Goal: Task Accomplishment & Management: Manage account settings

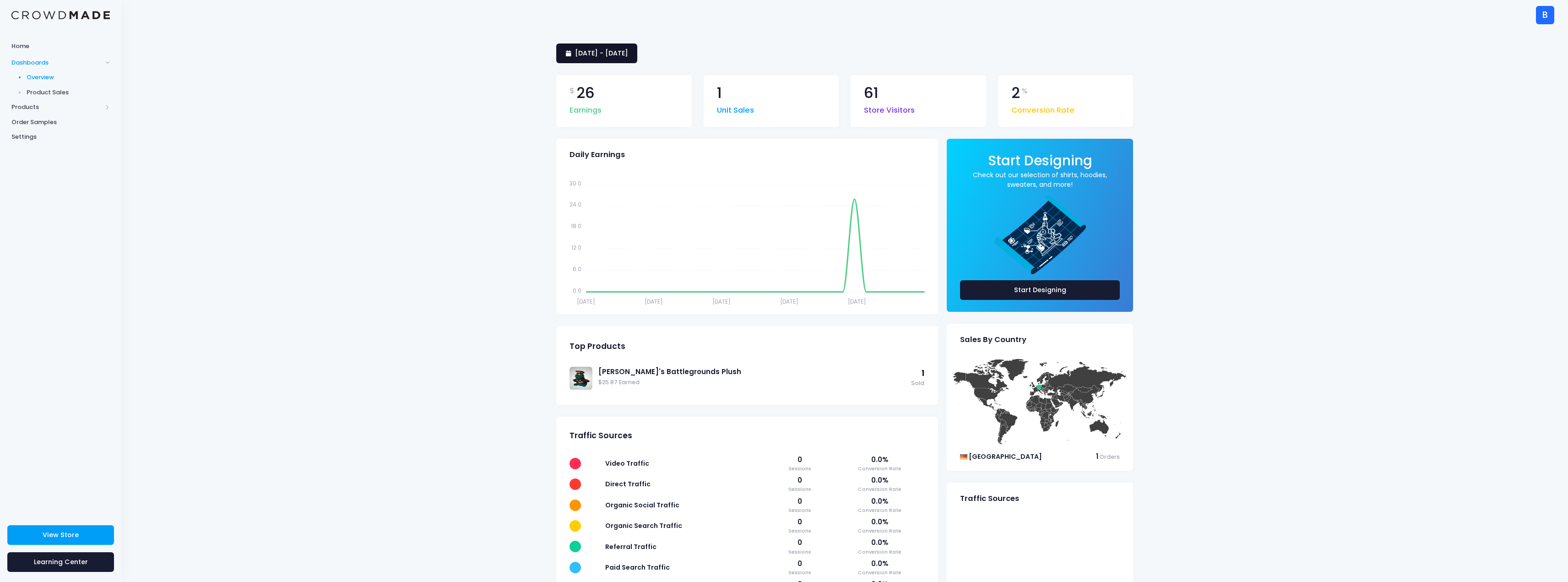
click at [628, 51] on span "29 July 2025 - 27 August 2025" at bounding box center [602, 53] width 53 height 9
click at [606, 193] on li "This Year" at bounding box center [596, 198] width 80 height 15
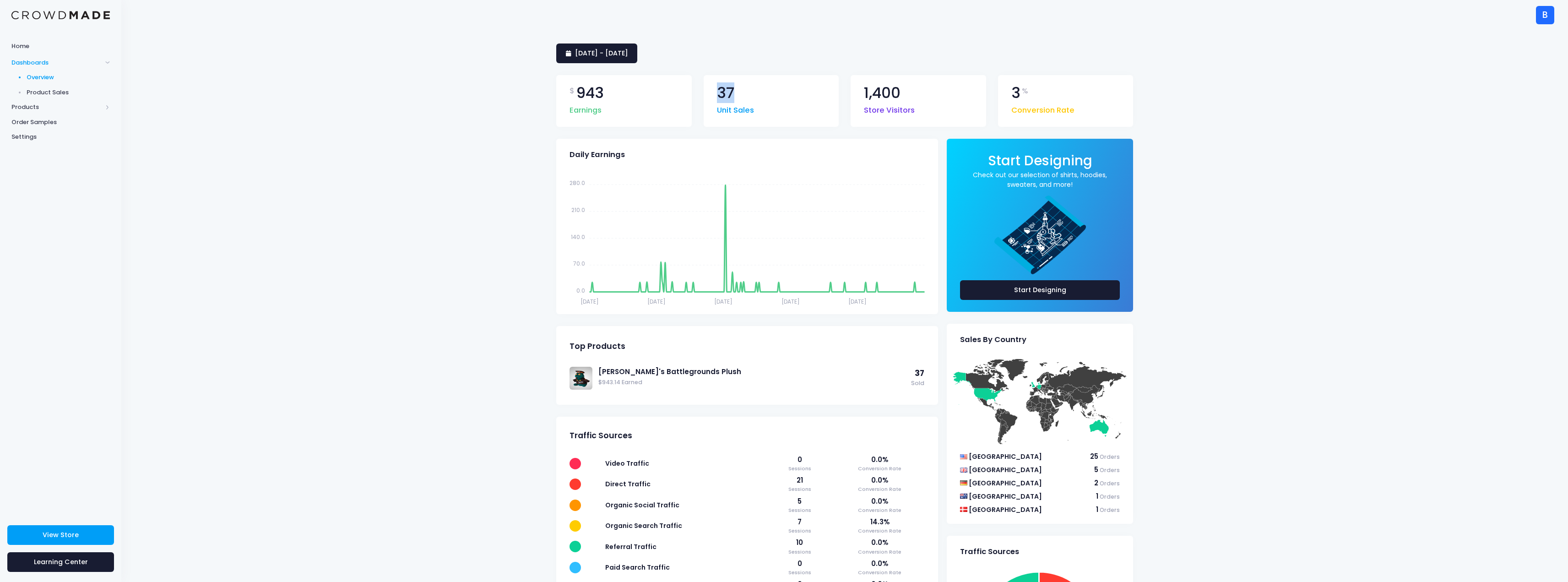
drag, startPoint x: 734, startPoint y: 92, endPoint x: 719, endPoint y: 85, distance: 16.6
click at [719, 86] on span "37" at bounding box center [726, 93] width 17 height 15
click at [628, 54] on span "1 January 2025 - 28 August 2025" at bounding box center [602, 53] width 53 height 9
click at [589, 227] on li "Custom" at bounding box center [596, 229] width 80 height 15
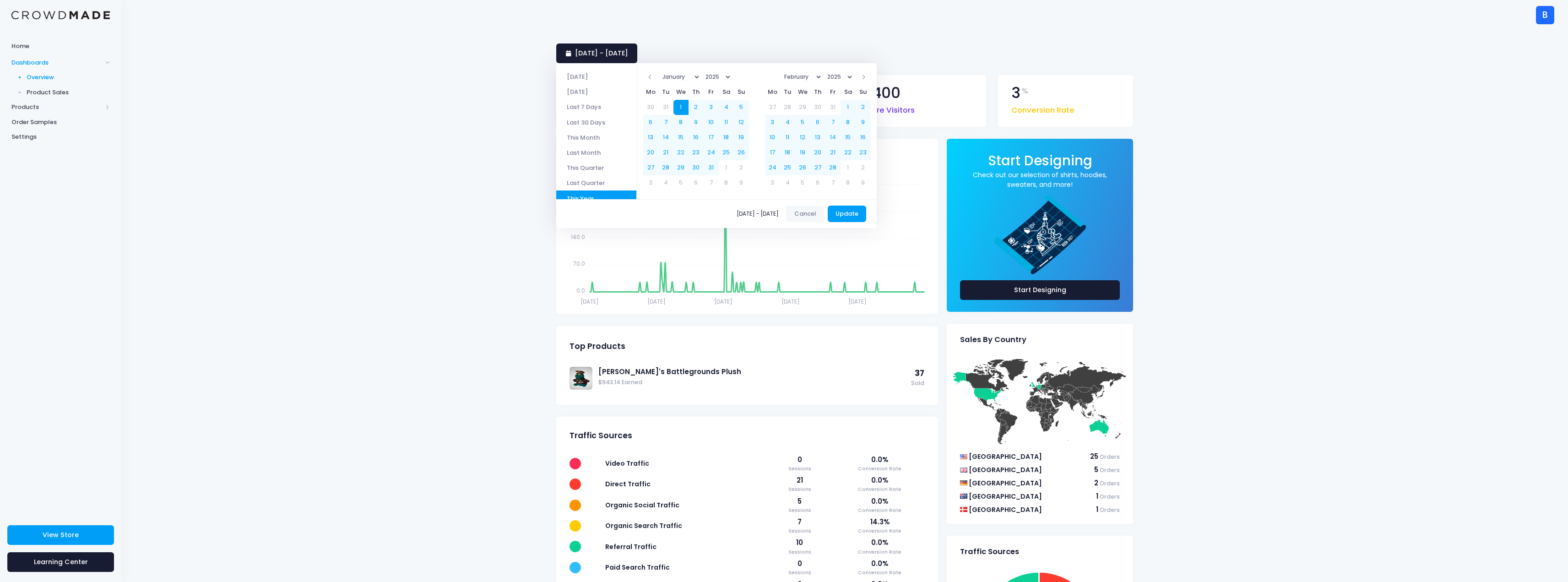
click at [701, 79] on select "January February March April May June July August September October November De…" at bounding box center [680, 77] width 42 height 13
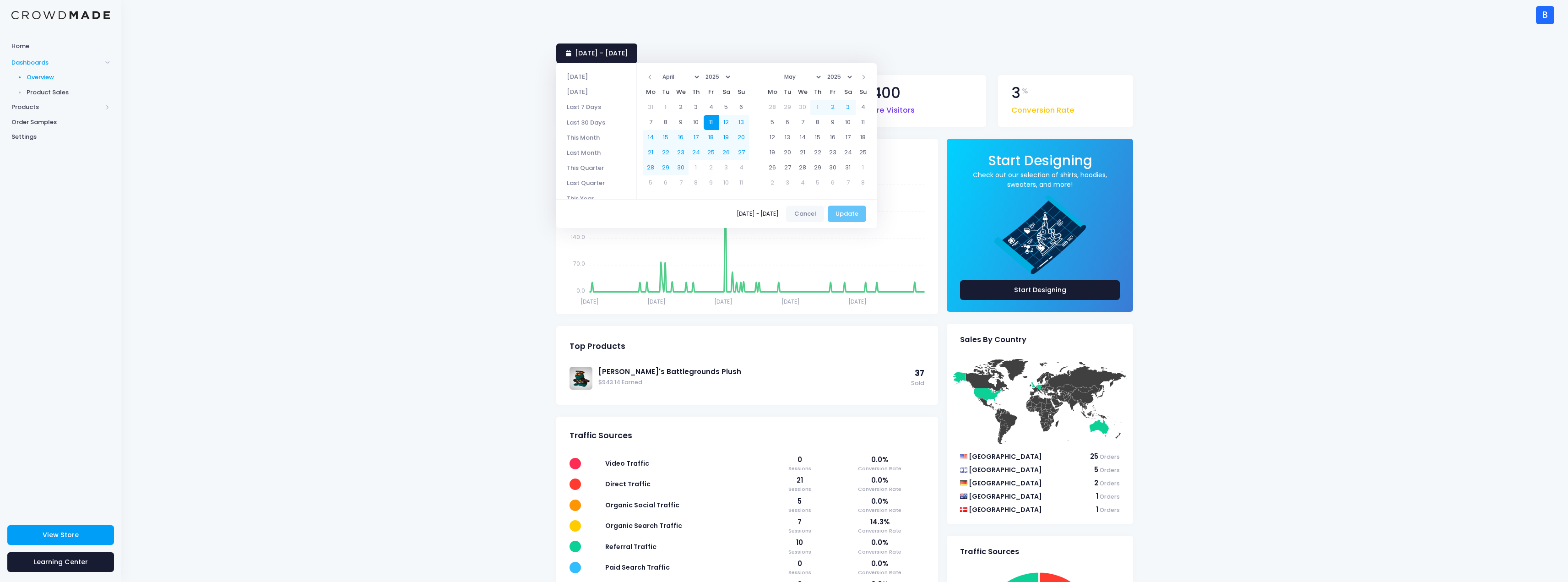
click at [823, 75] on select "January February March April May June July August September October November De…" at bounding box center [802, 77] width 42 height 13
click at [861, 212] on button "Update" at bounding box center [847, 213] width 39 height 17
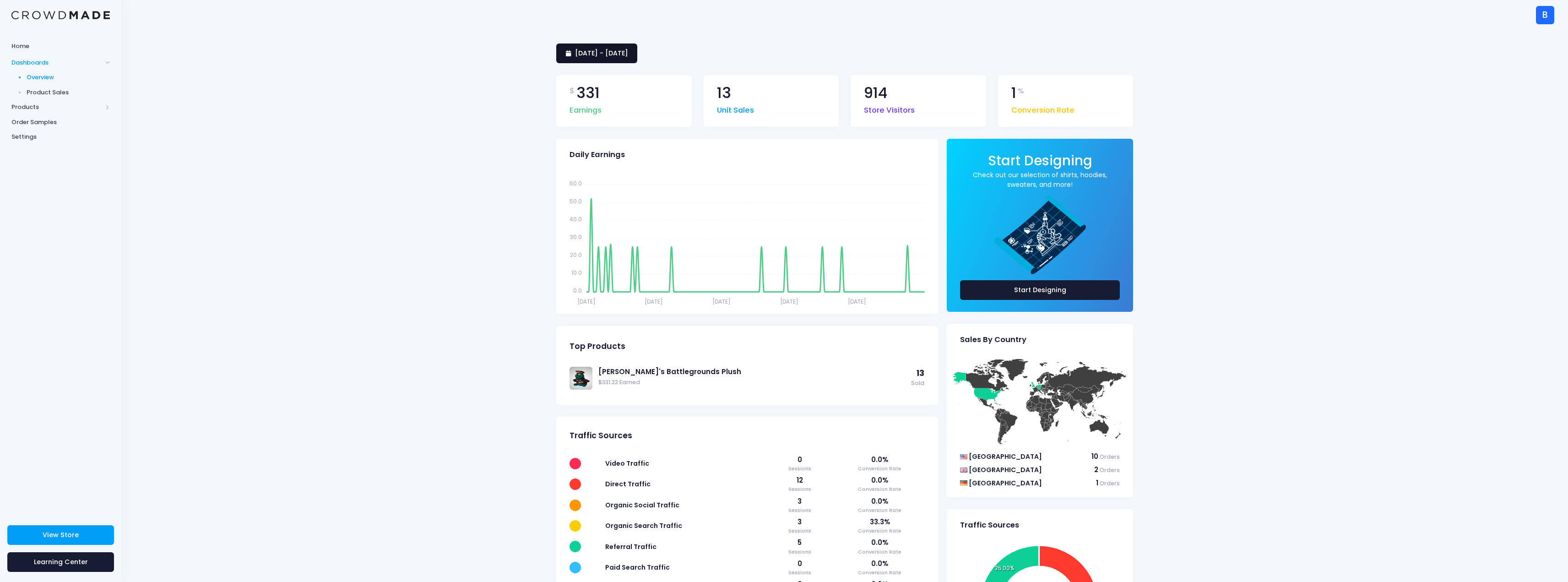
click at [614, 54] on span "11 April 2025 - 28 August 2025" at bounding box center [602, 53] width 53 height 9
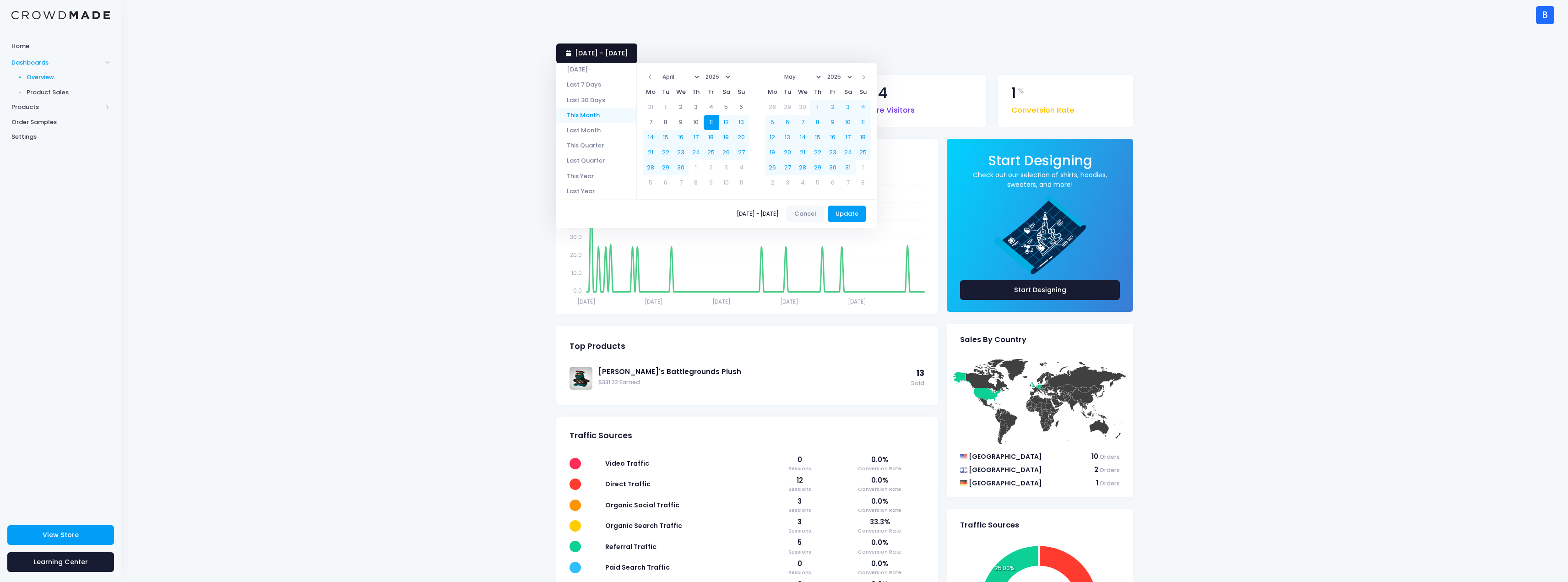
scroll to position [43, 0]
click at [598, 158] on li "This Year" at bounding box center [596, 155] width 80 height 15
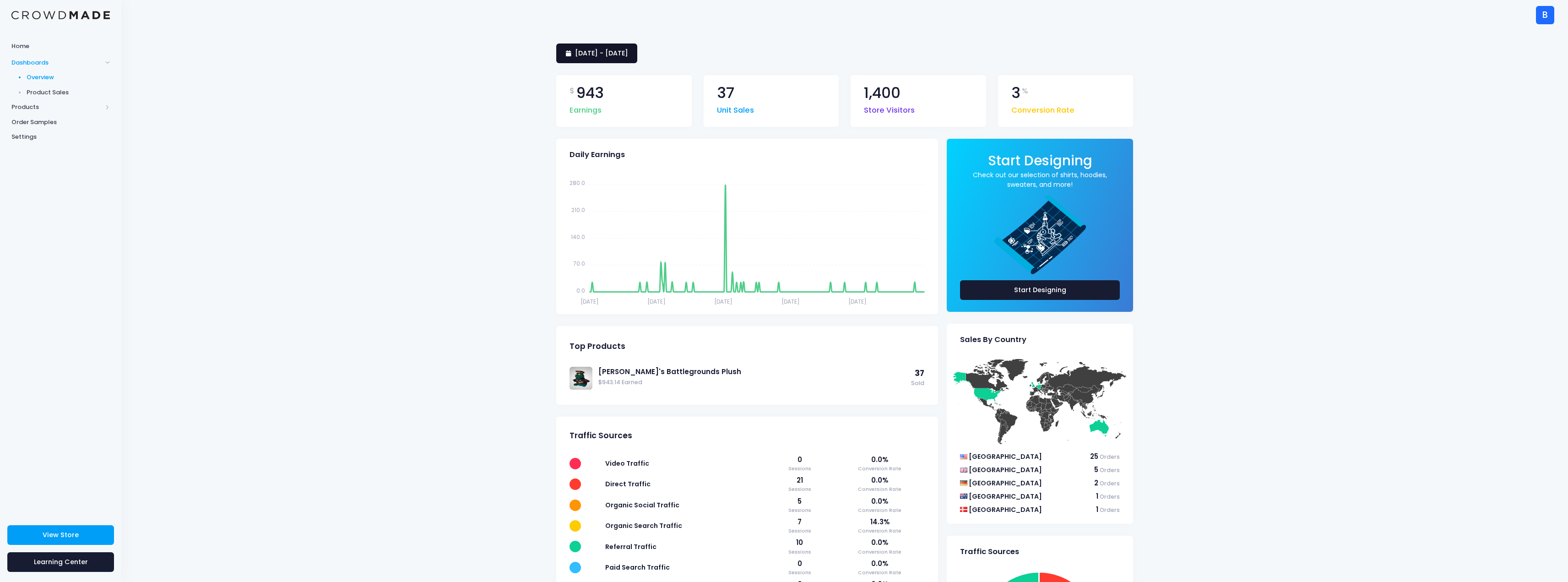
click at [622, 50] on span "[DATE] - [DATE]" at bounding box center [602, 53] width 53 height 9
click at [590, 230] on li "Custom" at bounding box center [596, 229] width 80 height 15
click at [699, 76] on select "January February March April May June July August September October November De…" at bounding box center [680, 77] width 42 height 13
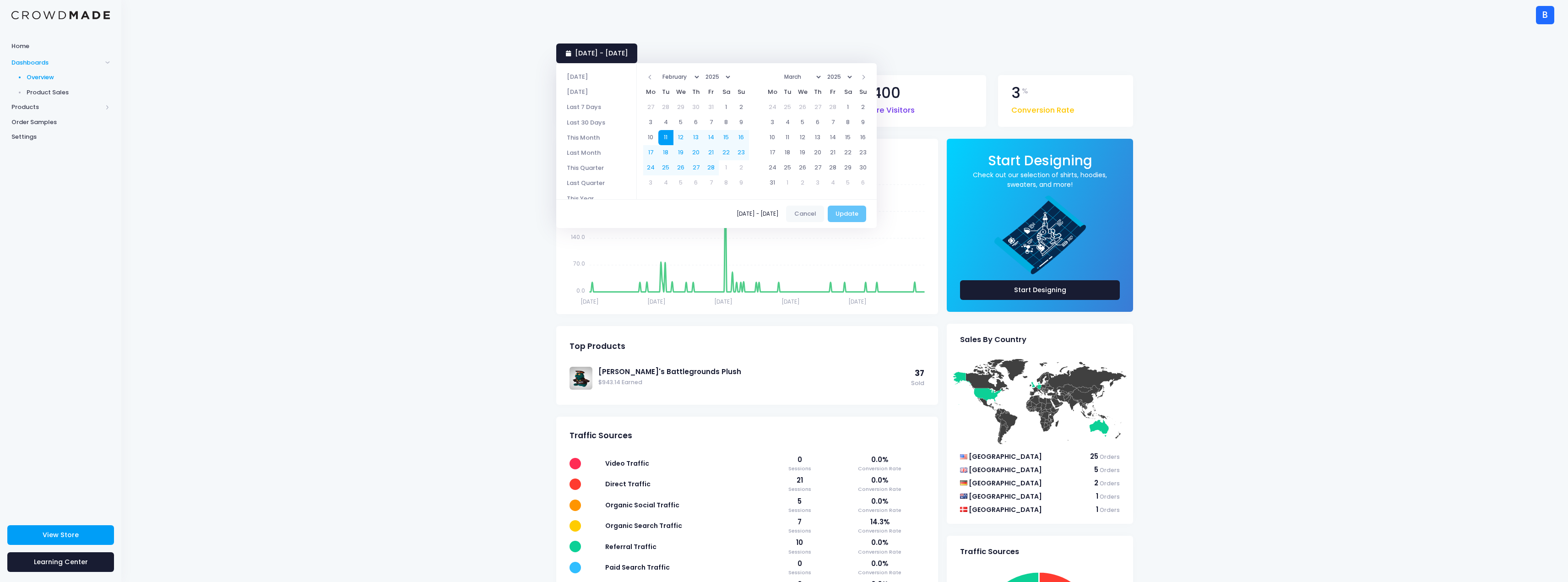
click at [823, 76] on select "January February March April May June July August September October November De…" at bounding box center [802, 77] width 42 height 13
click at [820, 78] on select "January February March April May June July August September October November De…" at bounding box center [802, 77] width 42 height 13
click at [701, 75] on select "January February March April May June July August September October November De…" at bounding box center [680, 77] width 42 height 13
click at [823, 76] on select "January February March April May June July August September October November De…" at bounding box center [802, 77] width 42 height 13
click at [860, 215] on button "Update" at bounding box center [847, 213] width 39 height 17
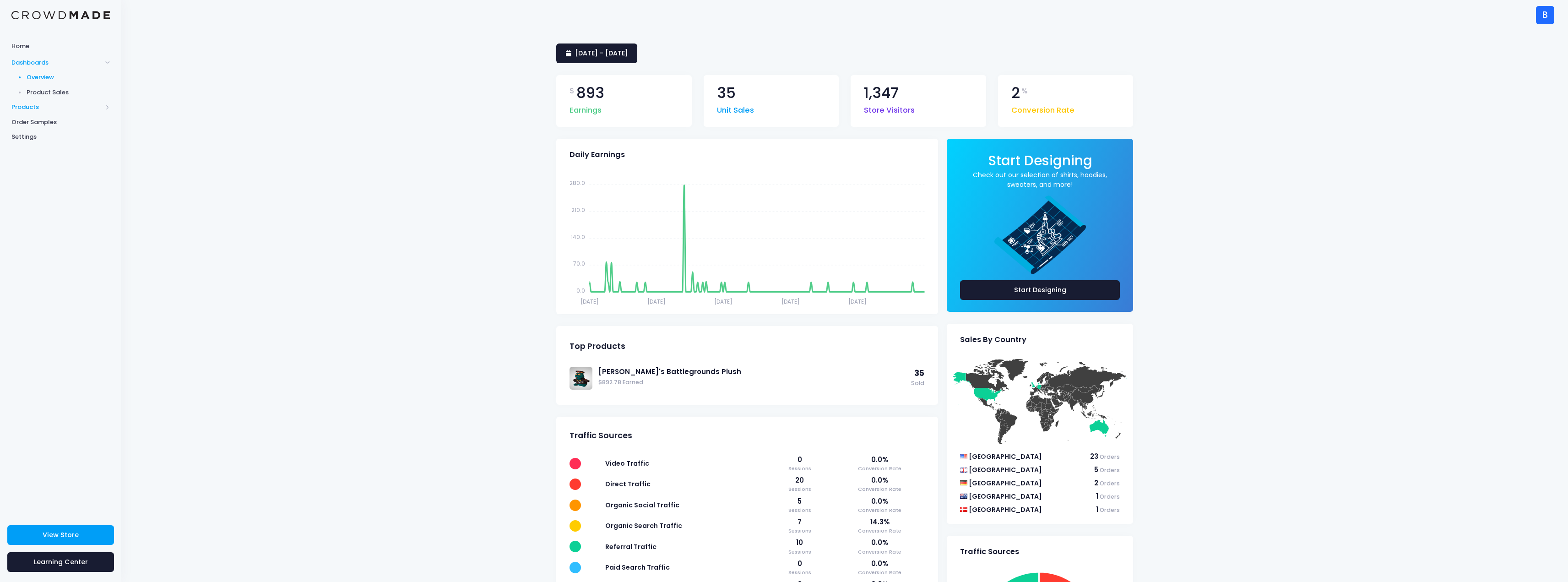
click at [40, 112] on span "Products" at bounding box center [61, 107] width 121 height 15
click at [628, 54] on span "[DATE] - [DATE]" at bounding box center [602, 53] width 53 height 9
click at [628, 56] on span "[DATE] - [DATE]" at bounding box center [602, 53] width 53 height 9
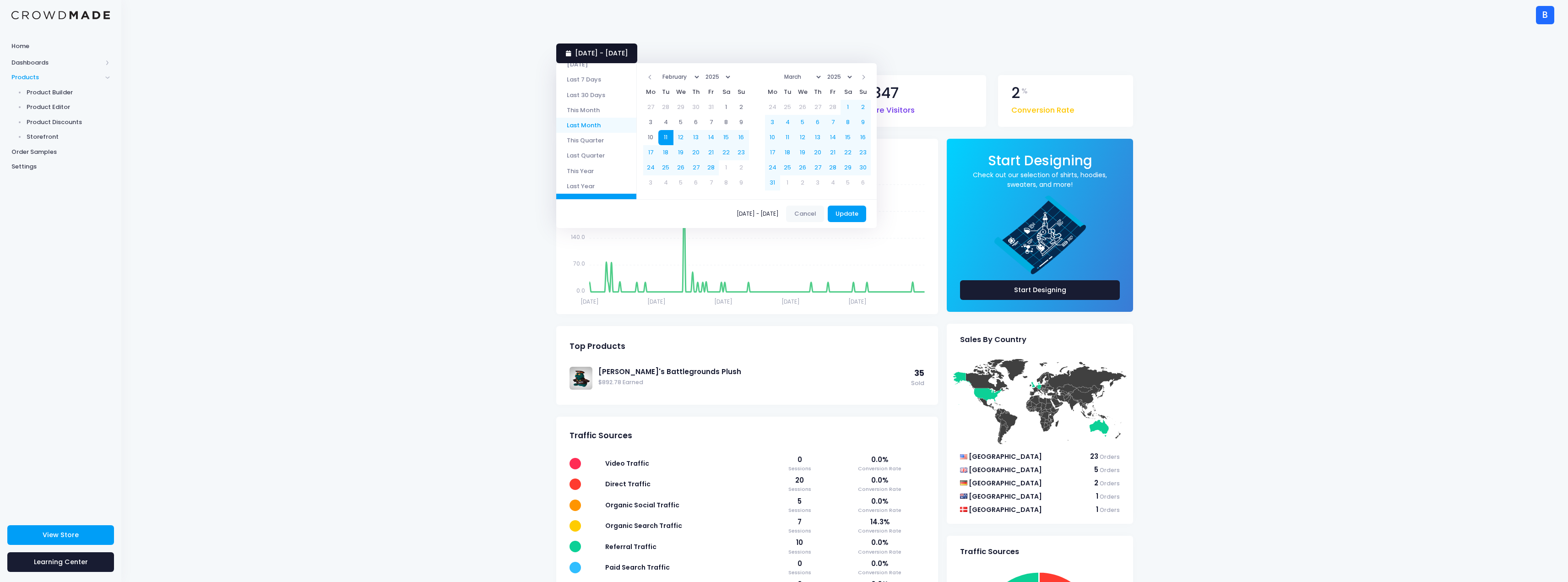
scroll to position [43, 0]
click at [732, 78] on select "1925 1926 1927 1928 1929 1930 1931 1932 1933 1934 1935 1936 1937 1938 1939 1940…" at bounding box center [717, 77] width 30 height 13
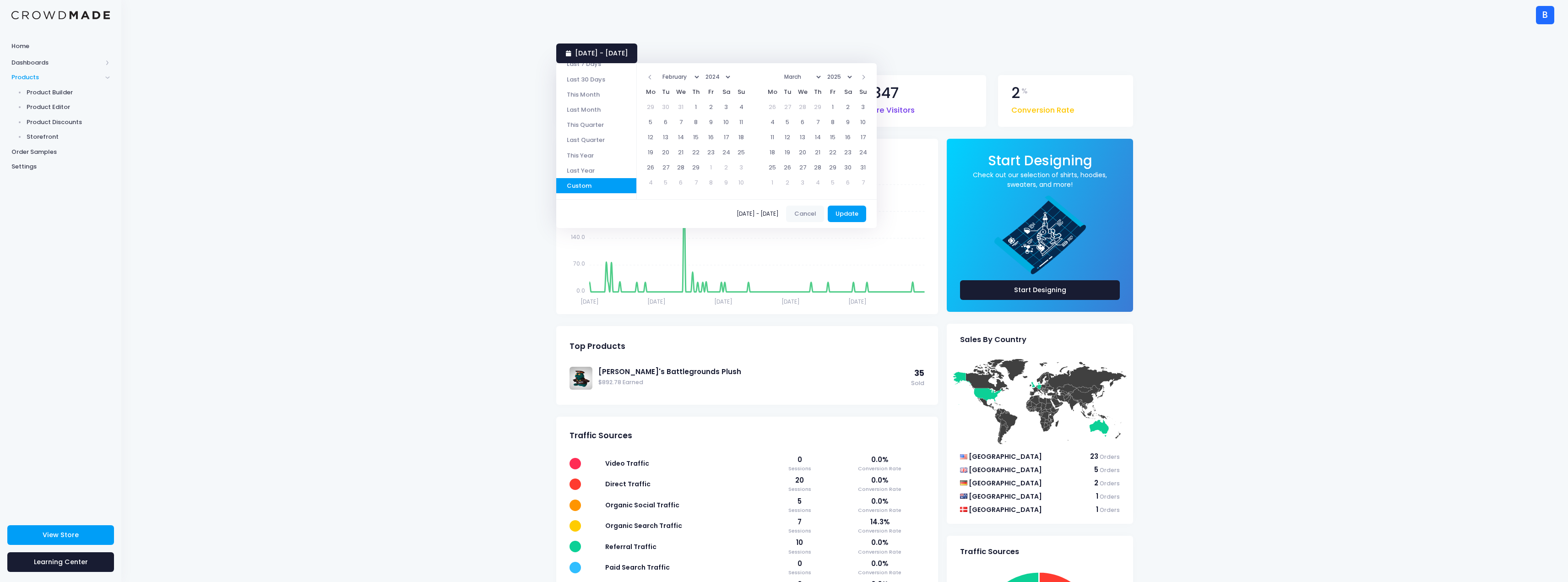
click at [695, 76] on select "January February March April May June July August September October November De…" at bounding box center [680, 77] width 42 height 13
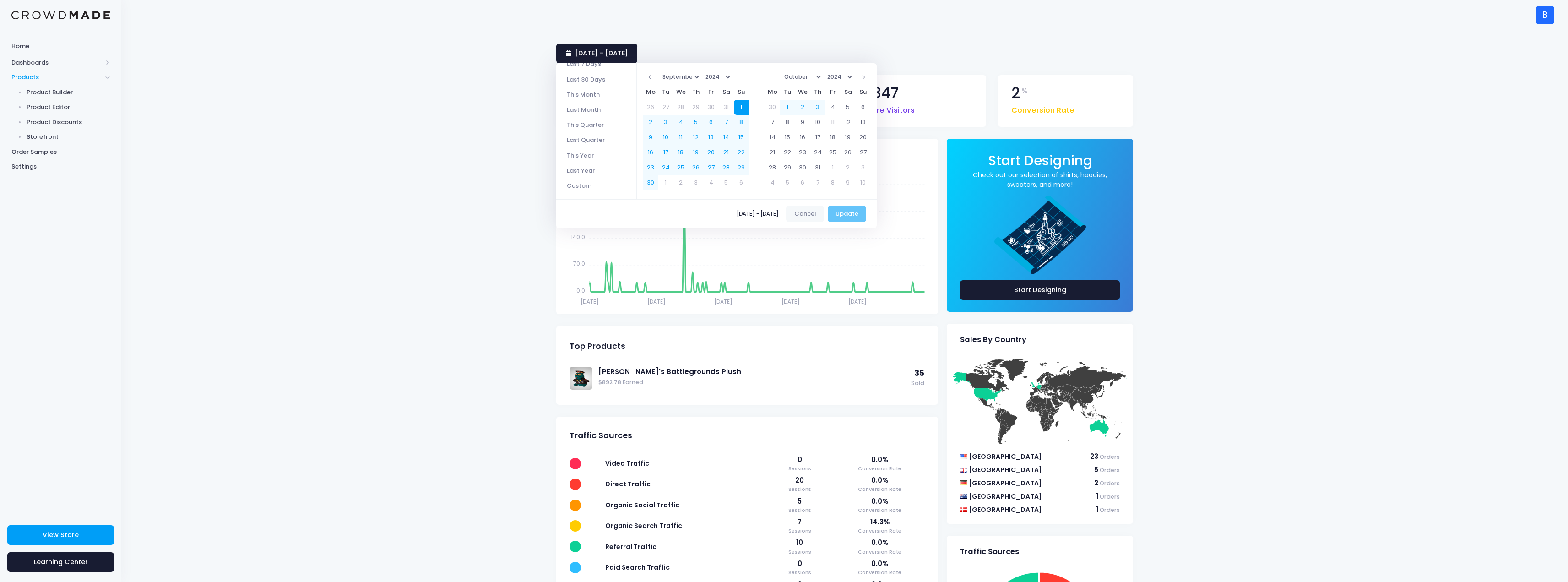
click at [853, 76] on select "2024 2025" at bounding box center [839, 77] width 30 height 13
click at [859, 216] on button "Update" at bounding box center [847, 213] width 39 height 17
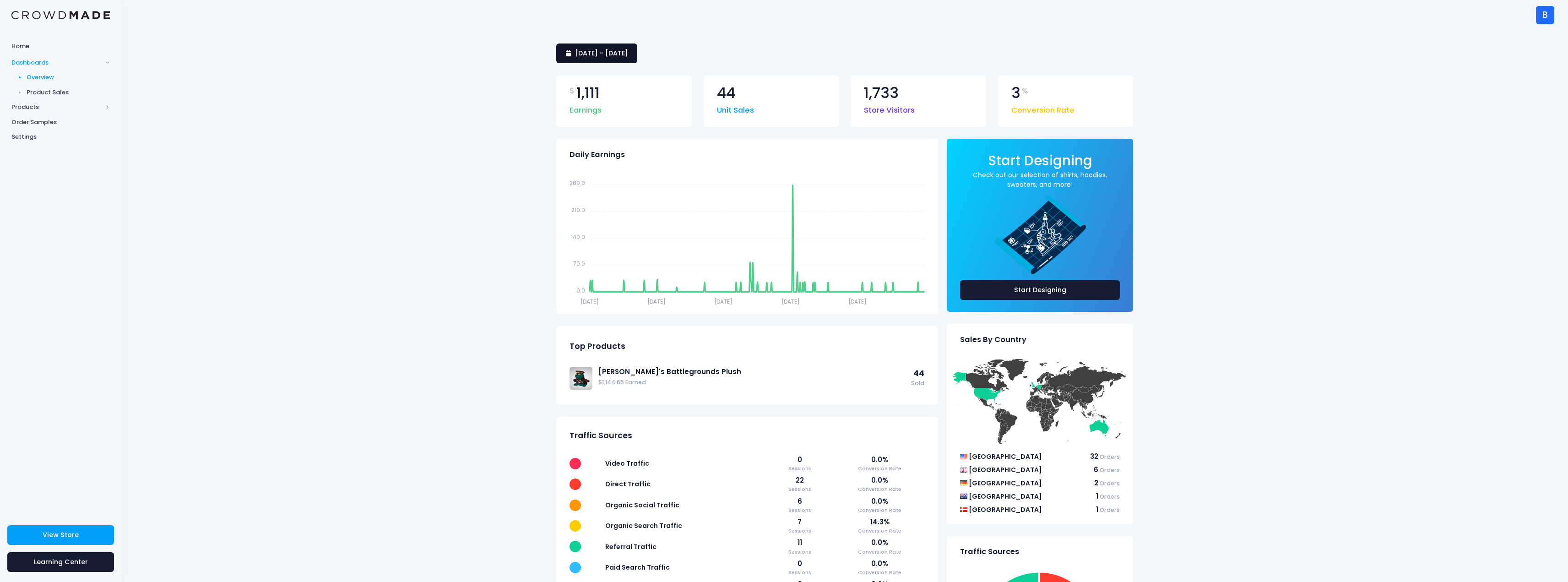
click at [628, 57] on span "1 September 2024 - 28 August 2025" at bounding box center [602, 53] width 53 height 9
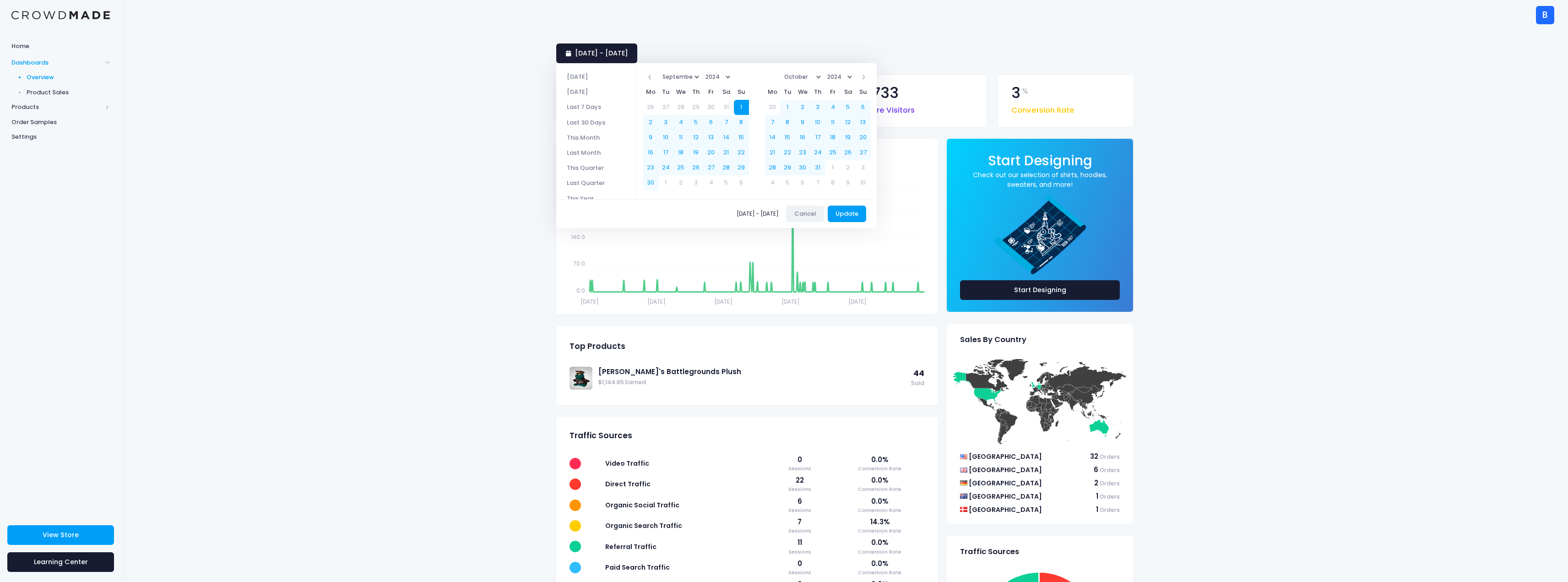
click at [798, 213] on button "Cancel" at bounding box center [805, 213] width 38 height 17
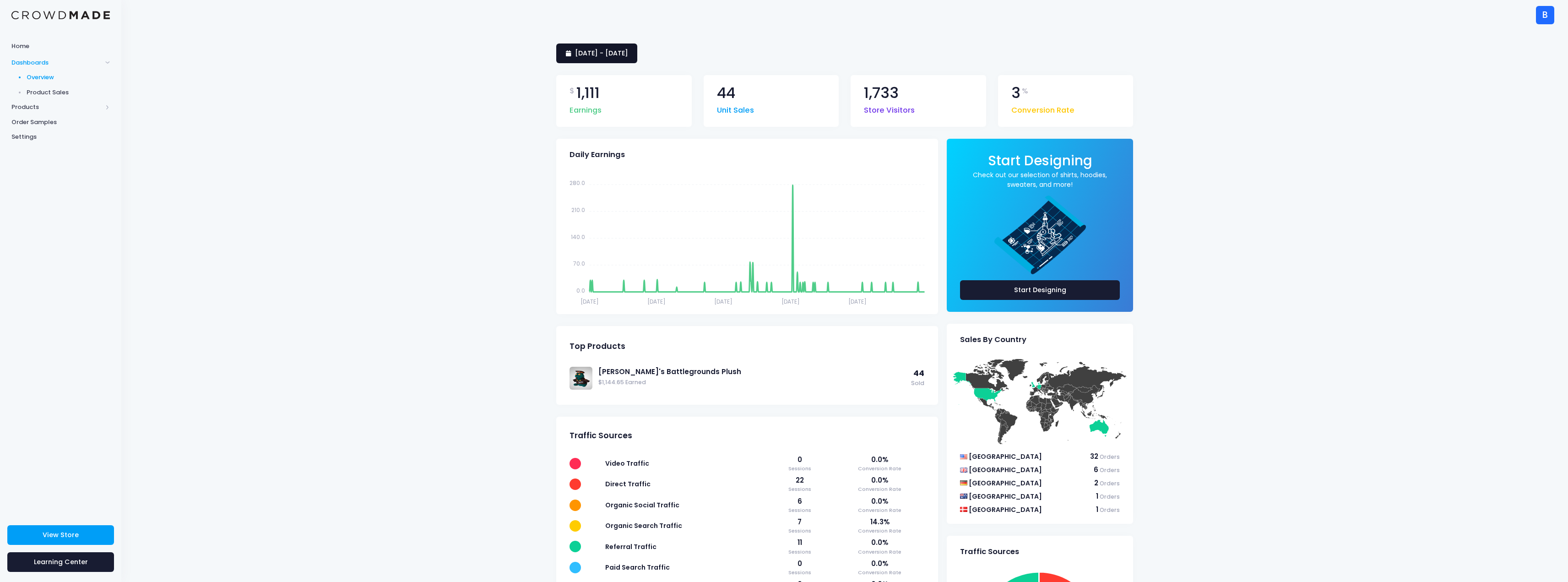
click at [623, 57] on link "1 September 2024 - 28 August 2025" at bounding box center [597, 53] width 81 height 20
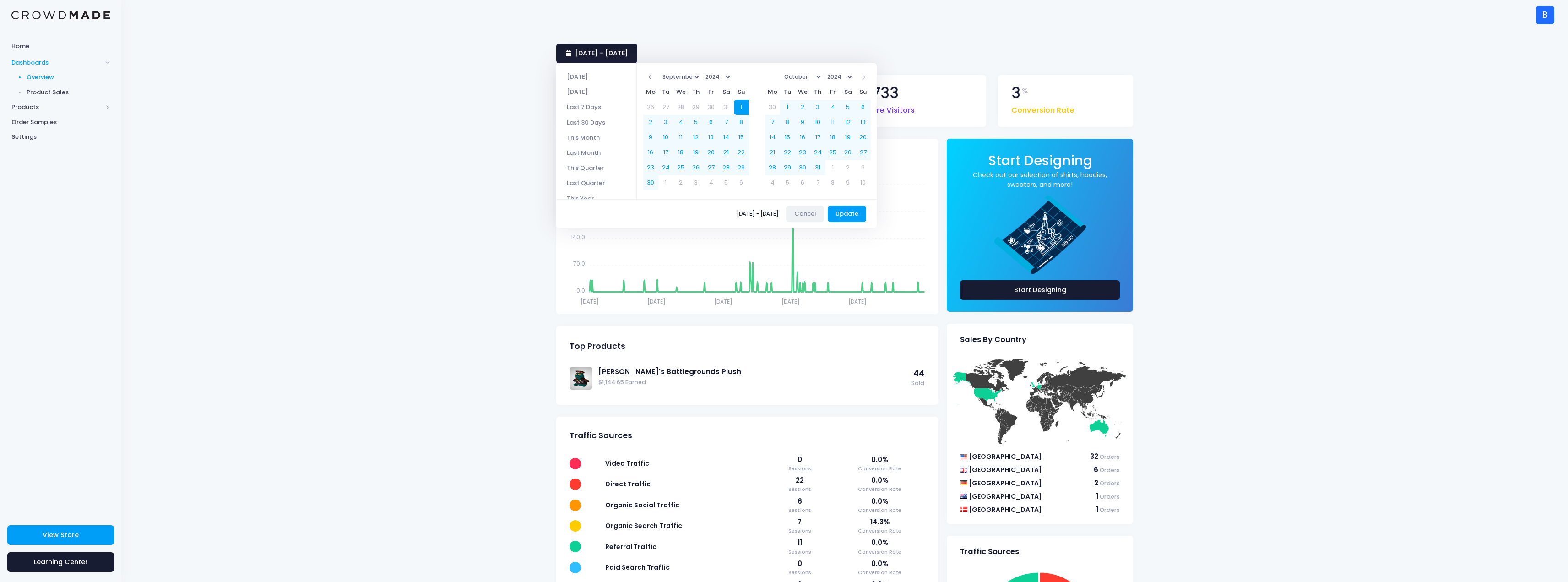
click at [817, 216] on button "Cancel" at bounding box center [805, 213] width 38 height 17
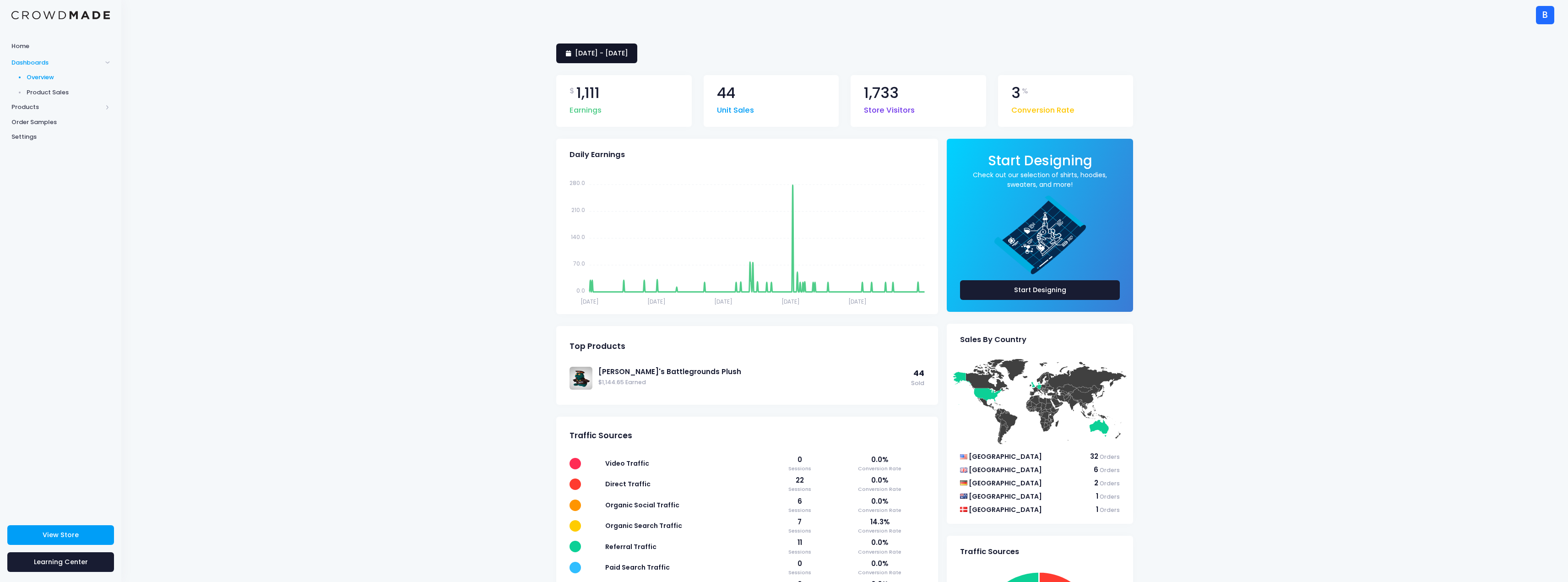
click at [637, 58] on link "1 September 2024 - 28 August 2025" at bounding box center [597, 53] width 81 height 20
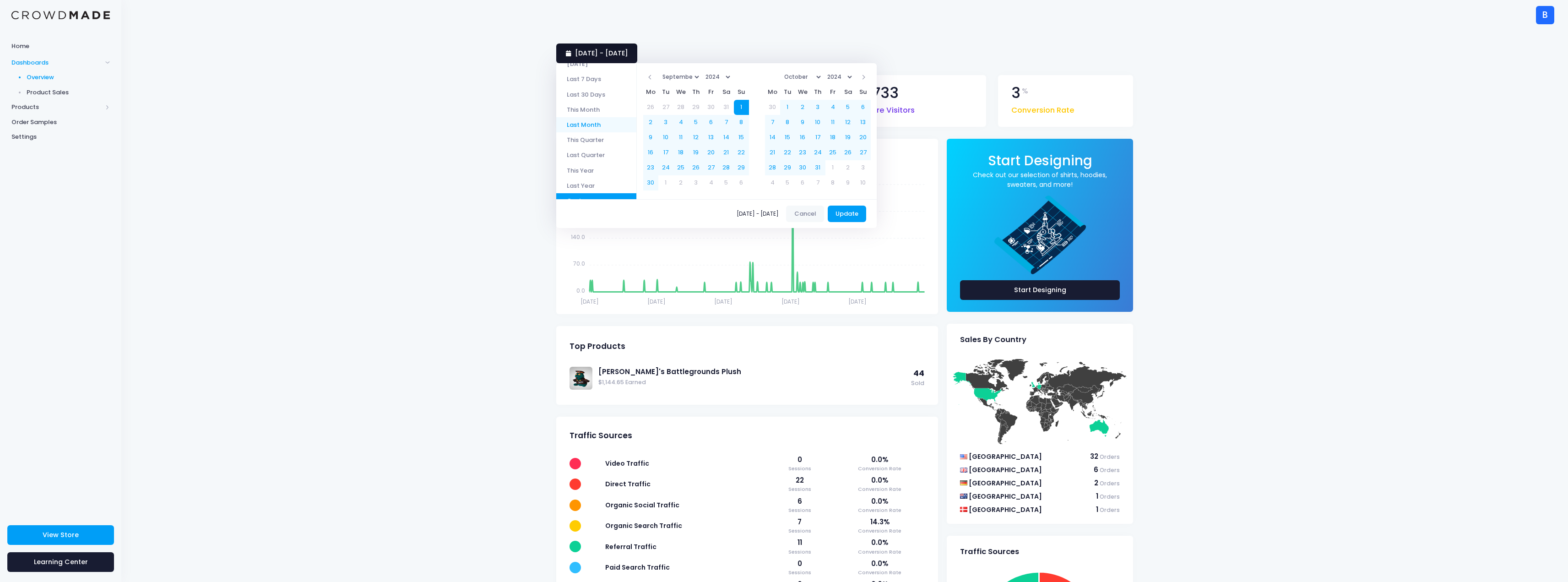
scroll to position [43, 0]
click at [593, 172] on li "Last Year" at bounding box center [596, 171] width 80 height 15
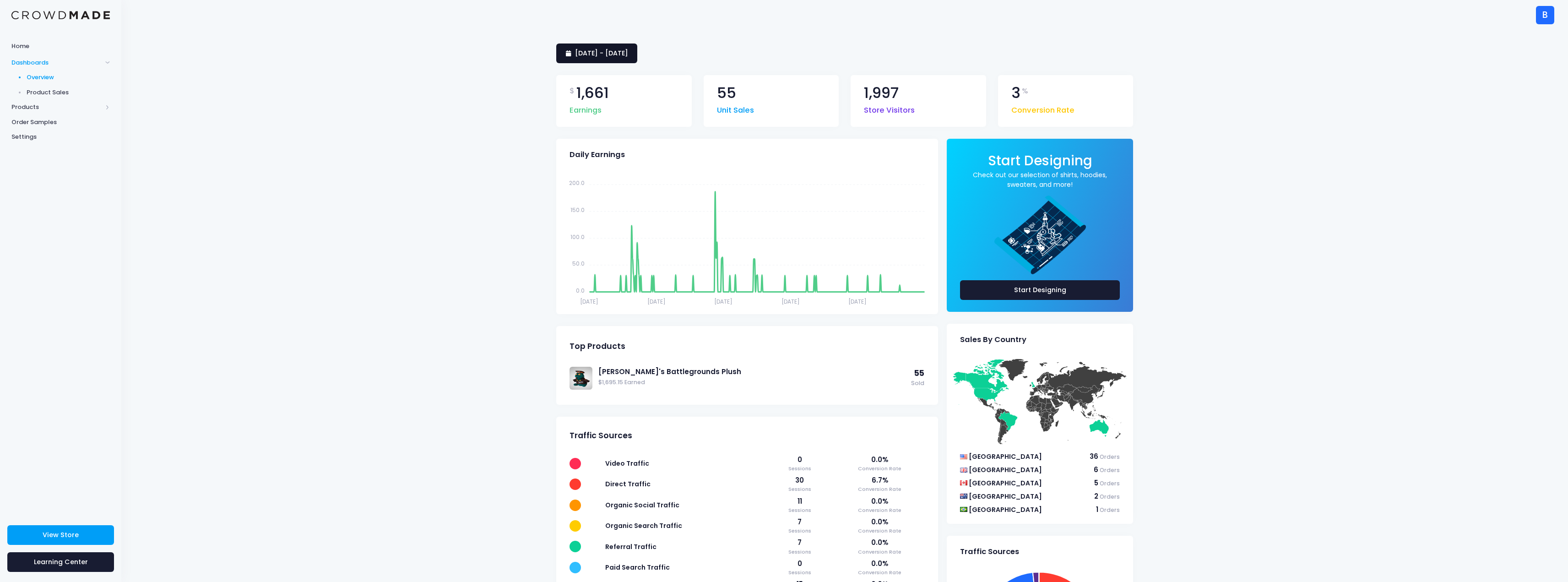
click at [628, 54] on span "[DATE] - [DATE]" at bounding box center [602, 53] width 53 height 9
click at [584, 200] on li "This Year" at bounding box center [596, 198] width 80 height 15
click at [628, 49] on span "[DATE] - [DATE]" at bounding box center [602, 53] width 53 height 9
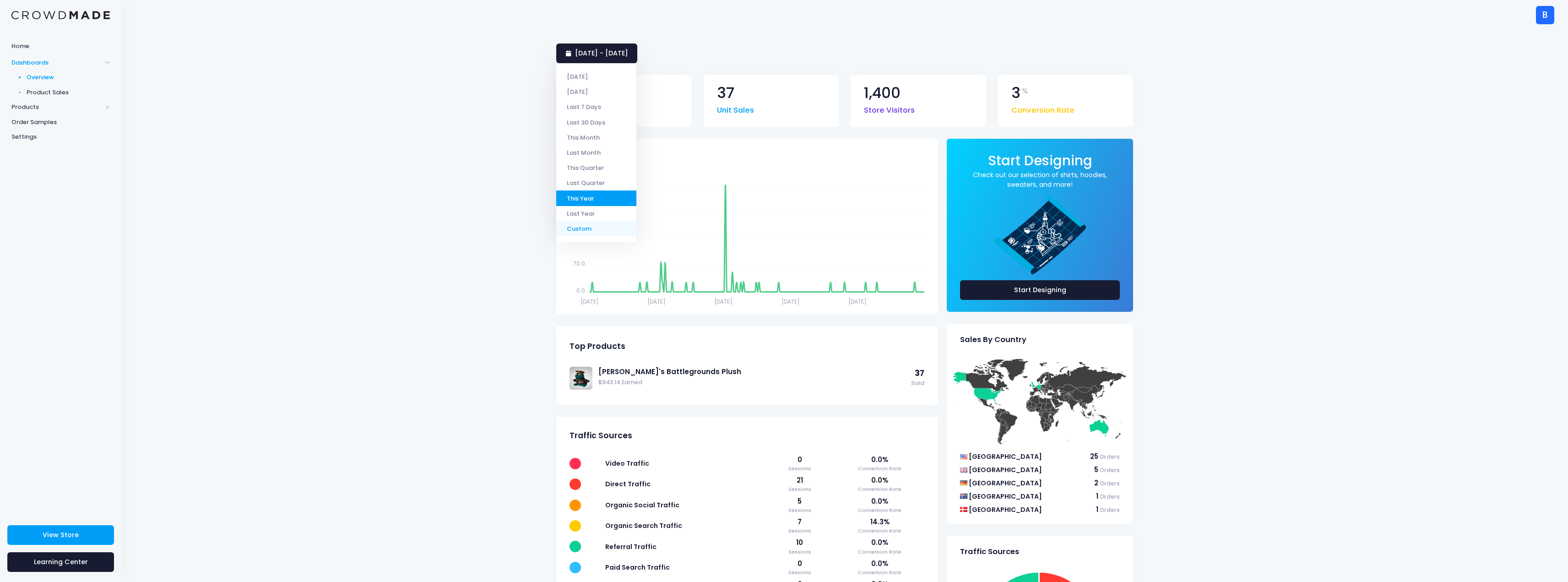
click at [599, 231] on li "Custom" at bounding box center [596, 229] width 80 height 15
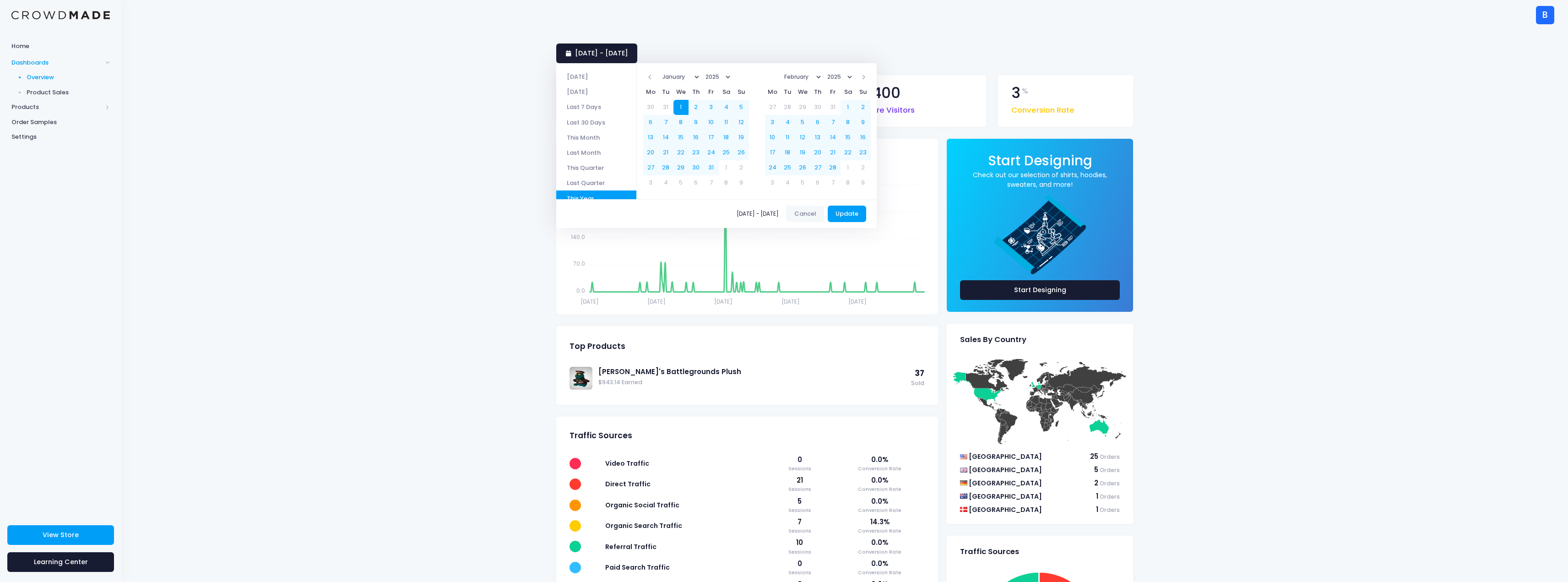
click at [701, 78] on select "January February March April May June July August September October November De…" at bounding box center [680, 77] width 42 height 13
click at [734, 80] on th "January February March April May June July August September October November De…" at bounding box center [696, 76] width 76 height 15
click at [732, 79] on select "1925 1926 1927 1928 1929 1930 1931 1932 1933 1934 1935 1936 1937 1938 1939 1940…" at bounding box center [717, 77] width 30 height 13
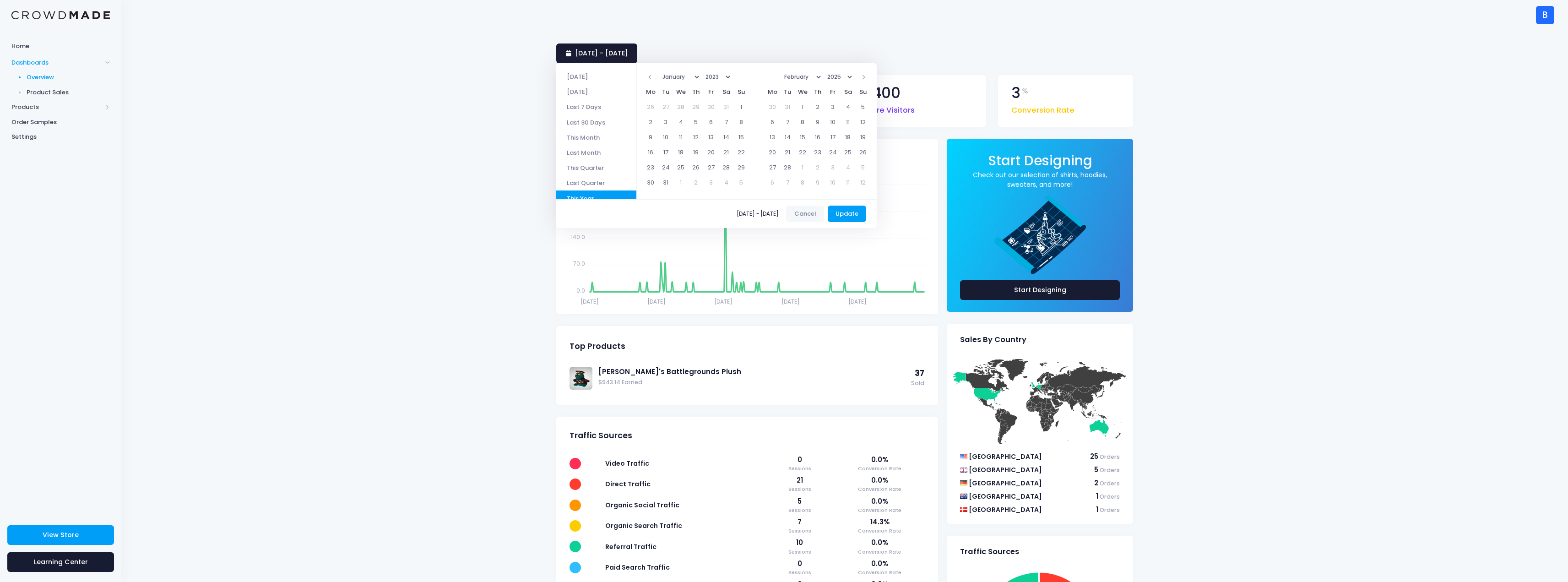
click at [698, 78] on select "January February March April May June July August September October November De…" at bounding box center [680, 77] width 42 height 13
click at [823, 79] on select "January February March April May June July August September October November De…" at bounding box center [802, 77] width 42 height 13
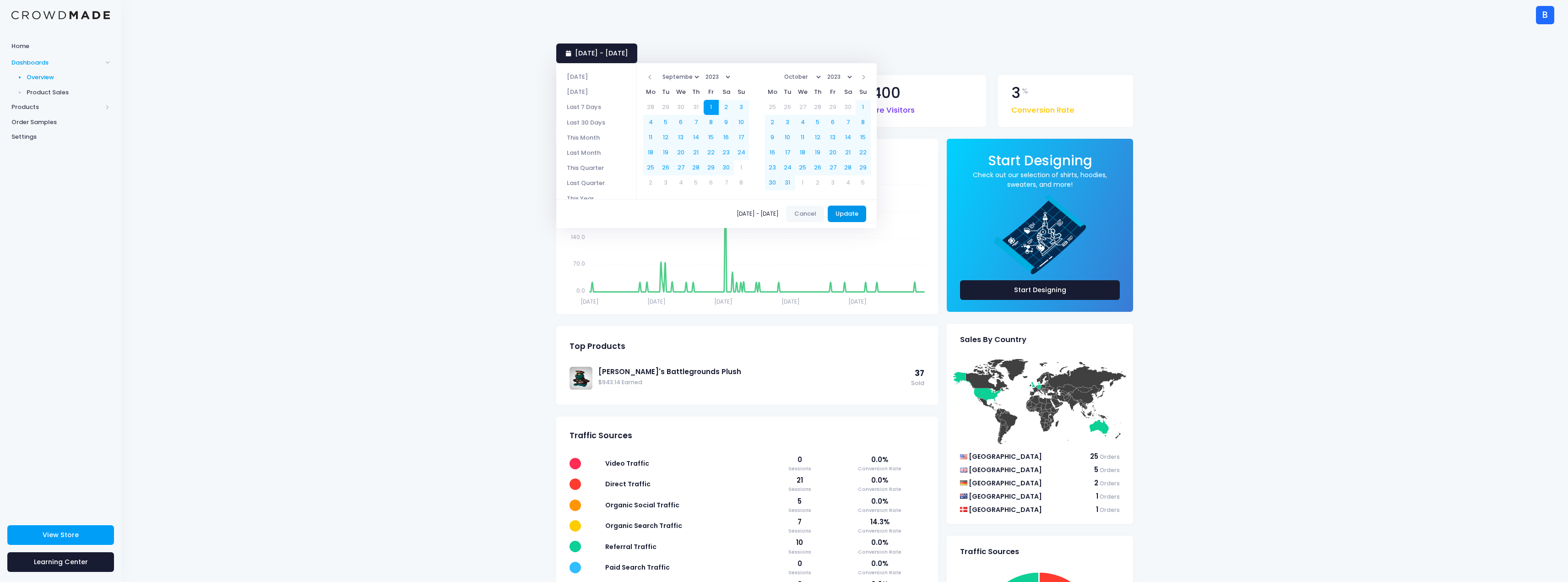
click at [858, 210] on button "Update" at bounding box center [847, 213] width 39 height 17
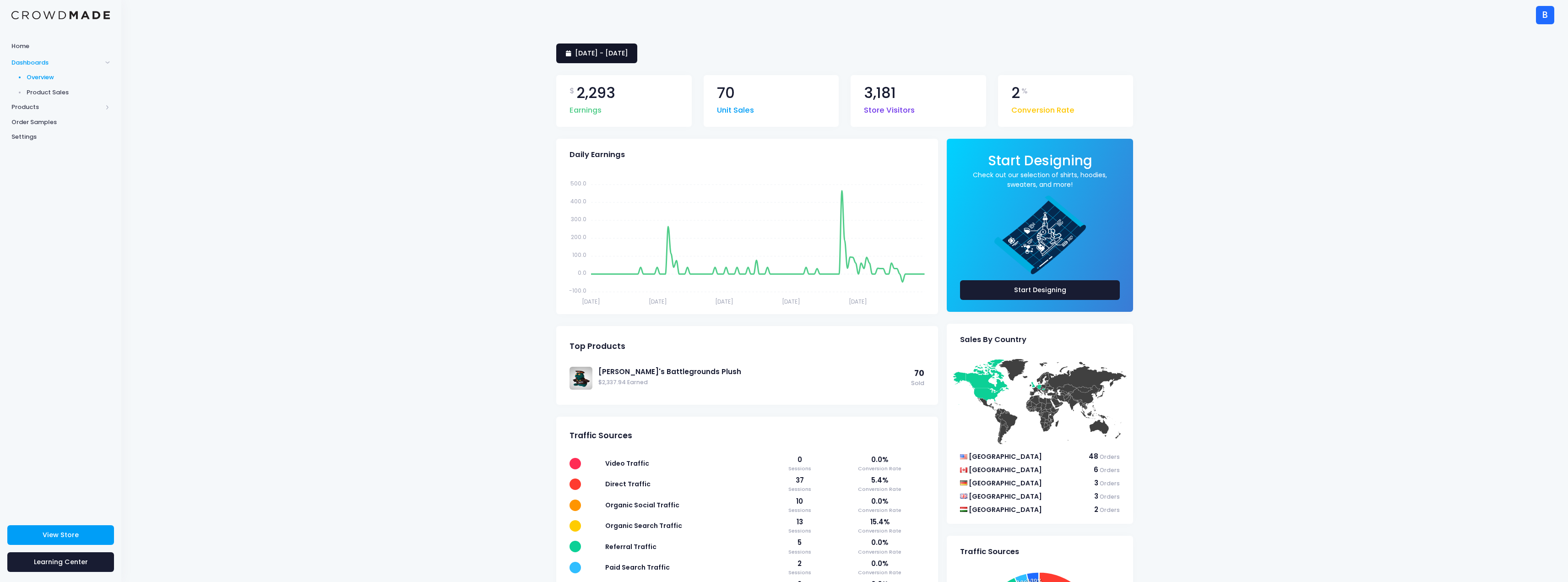
click at [628, 53] on span "[DATE] - [DATE]" at bounding box center [602, 53] width 53 height 9
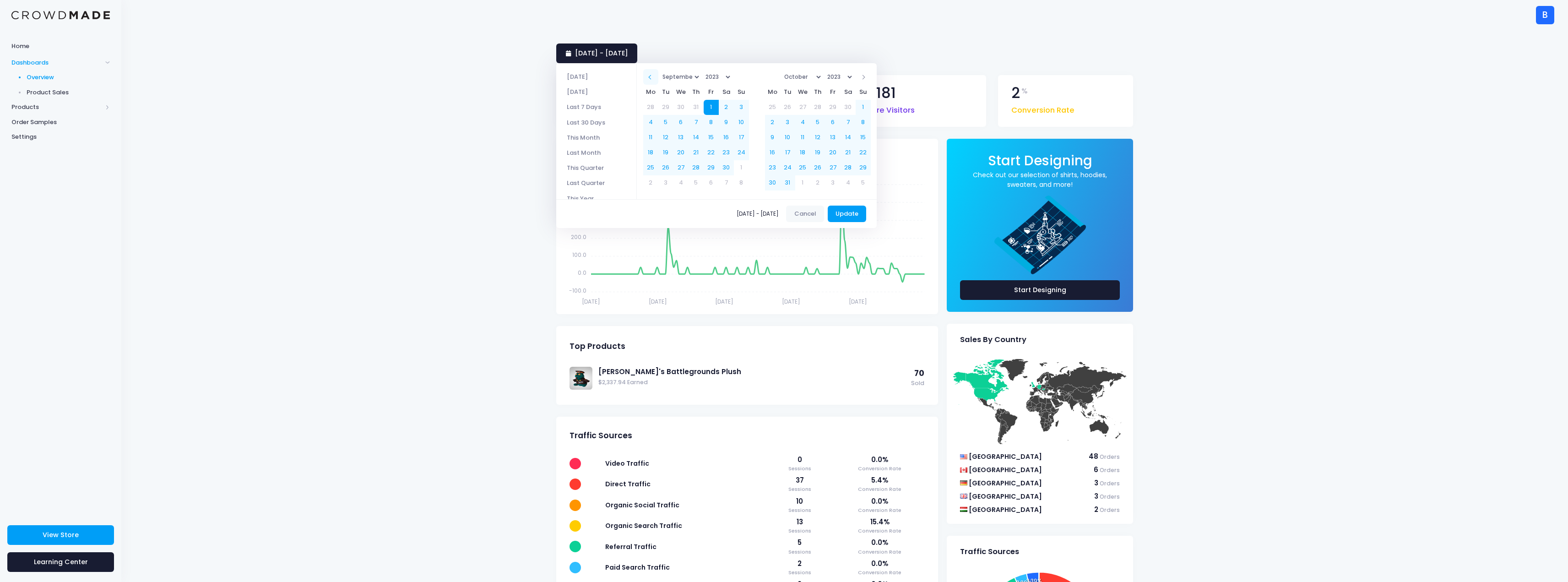
click at [657, 75] on th at bounding box center [650, 76] width 15 height 15
click at [657, 74] on th at bounding box center [650, 76] width 15 height 15
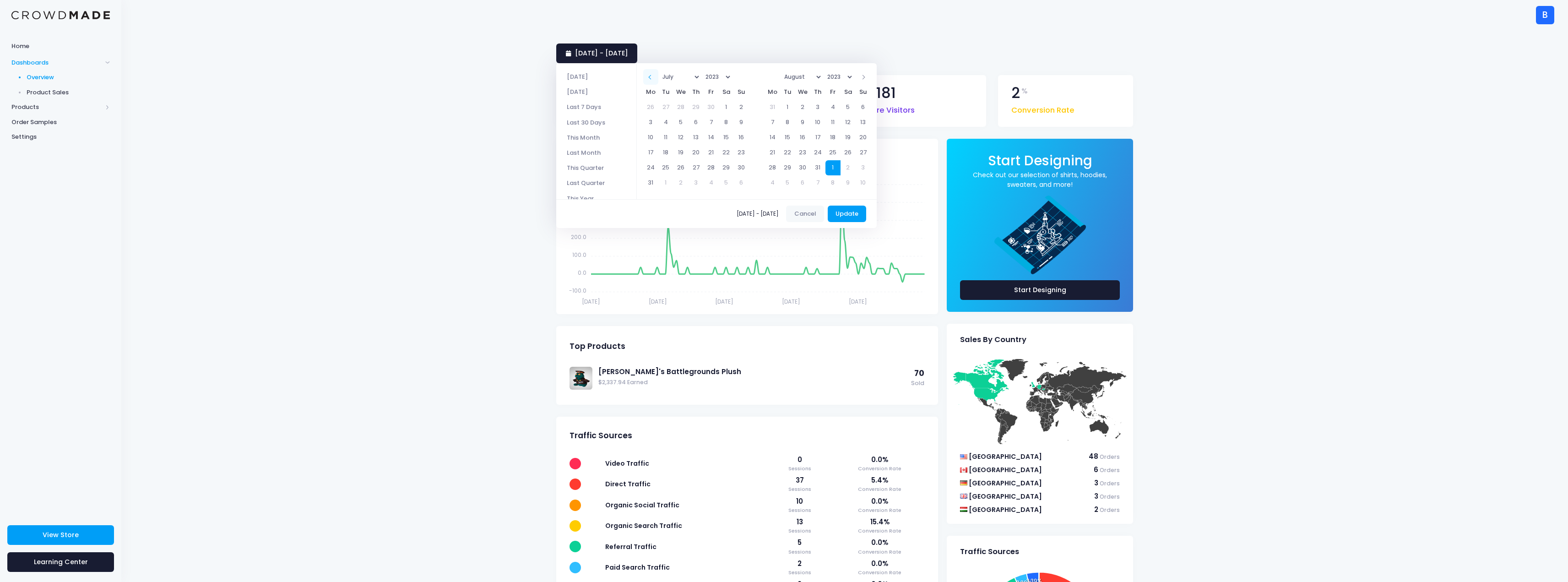
click at [657, 74] on th at bounding box center [650, 76] width 15 height 15
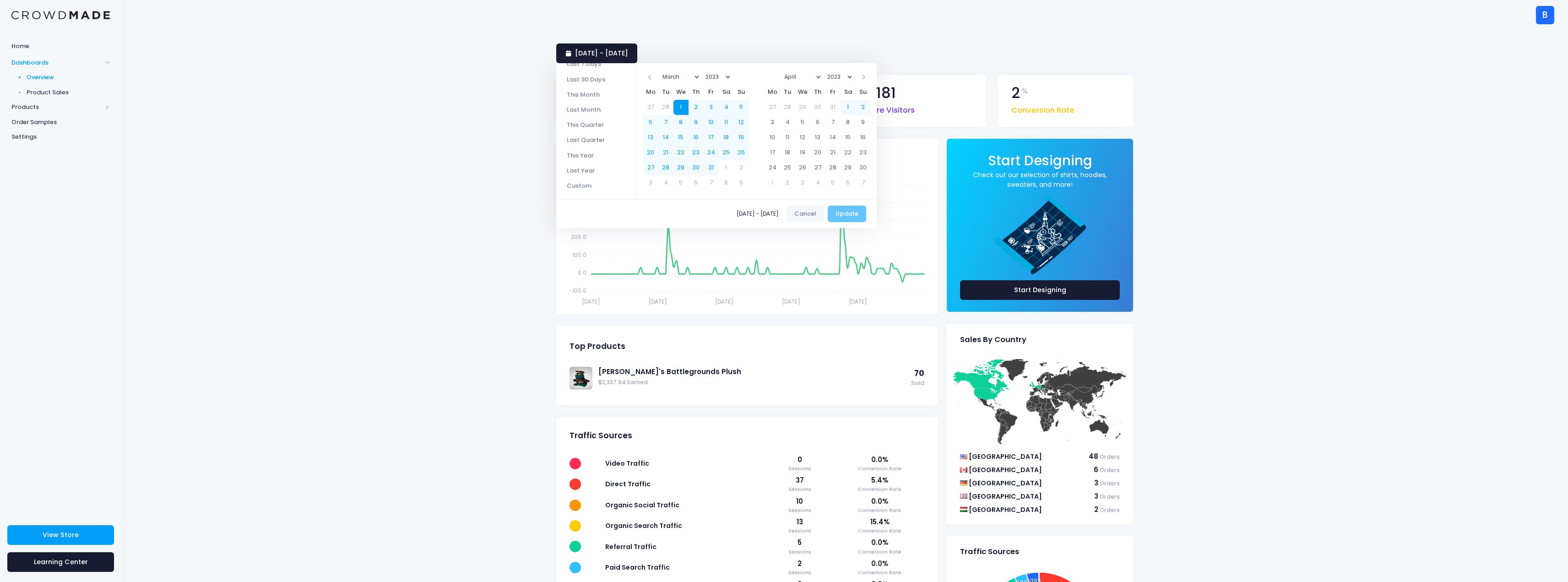
click at [823, 76] on select "January February March April May June July August September October November De…" at bounding box center [802, 77] width 42 height 13
click at [850, 211] on button "Update" at bounding box center [847, 213] width 39 height 17
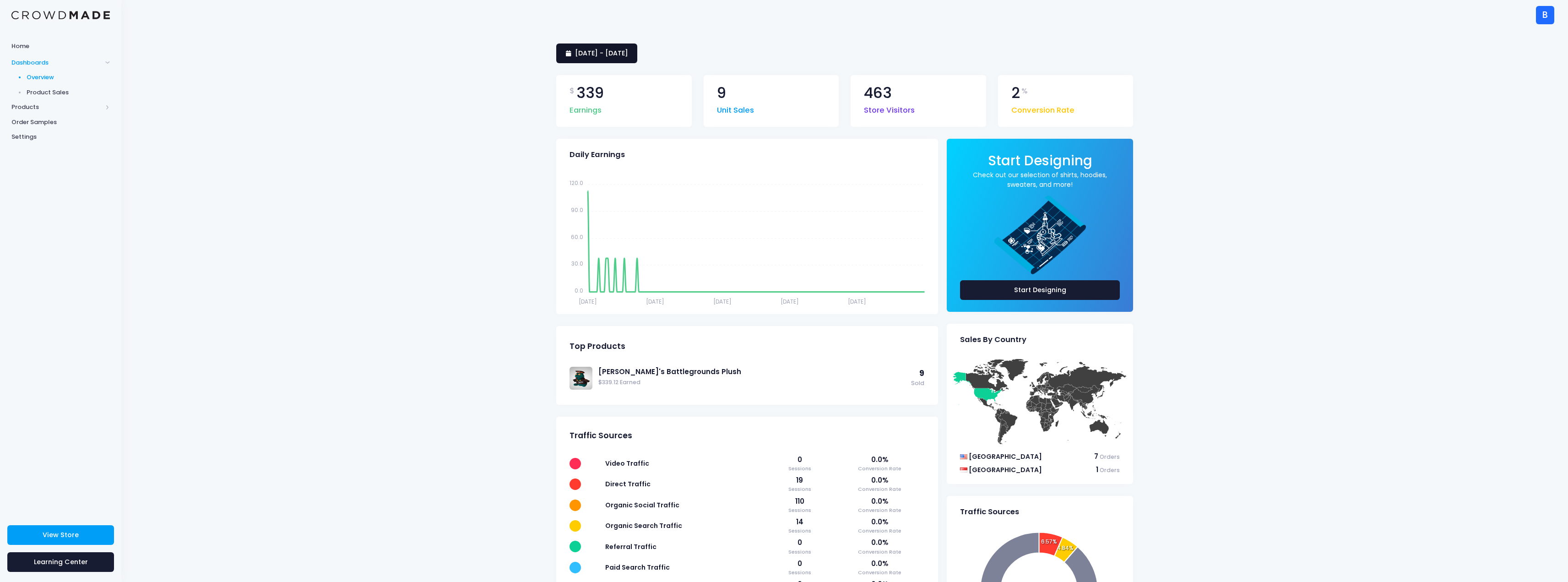
click at [628, 55] on span "[DATE] - [DATE]" at bounding box center [602, 53] width 53 height 9
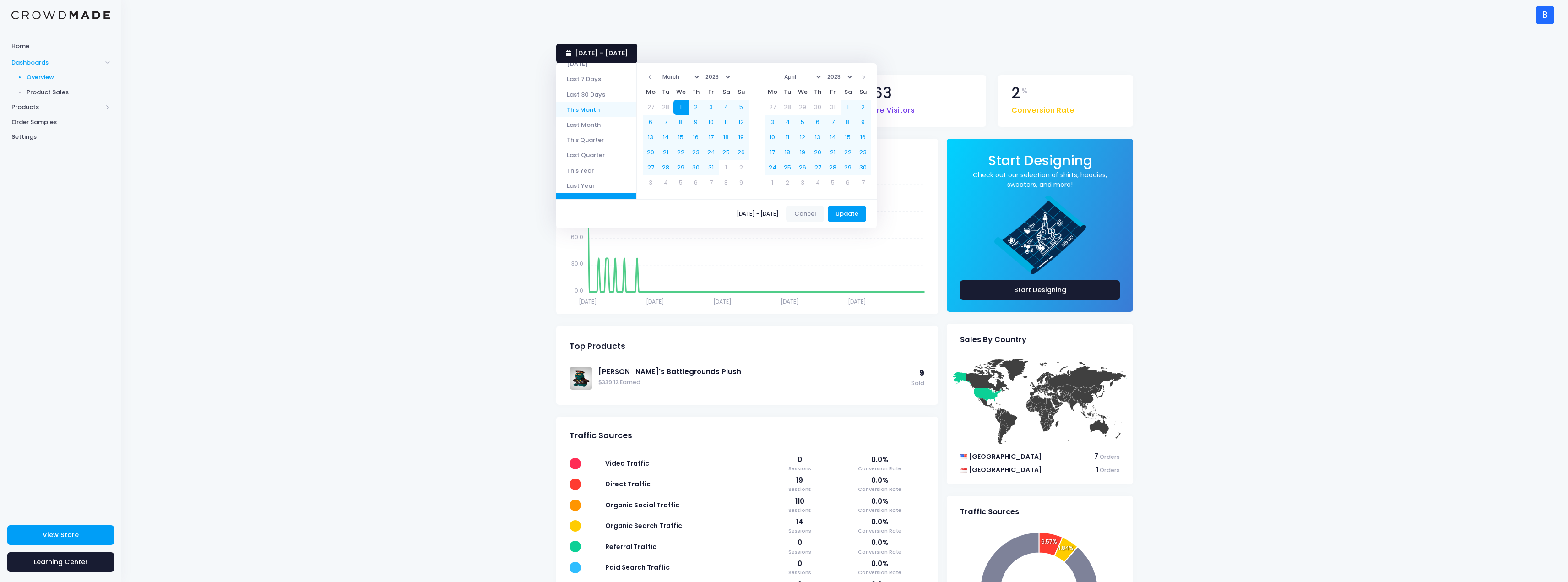
scroll to position [43, 0]
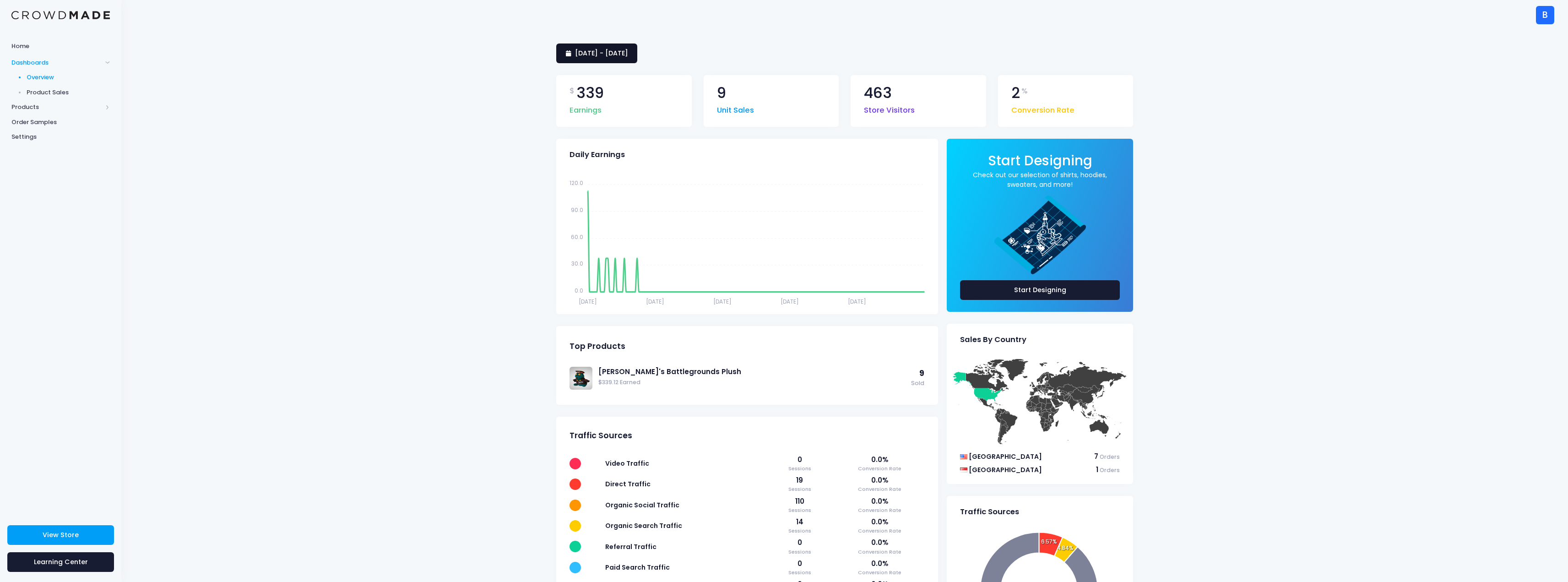
click at [637, 63] on link "[DATE] - [DATE]" at bounding box center [597, 53] width 81 height 20
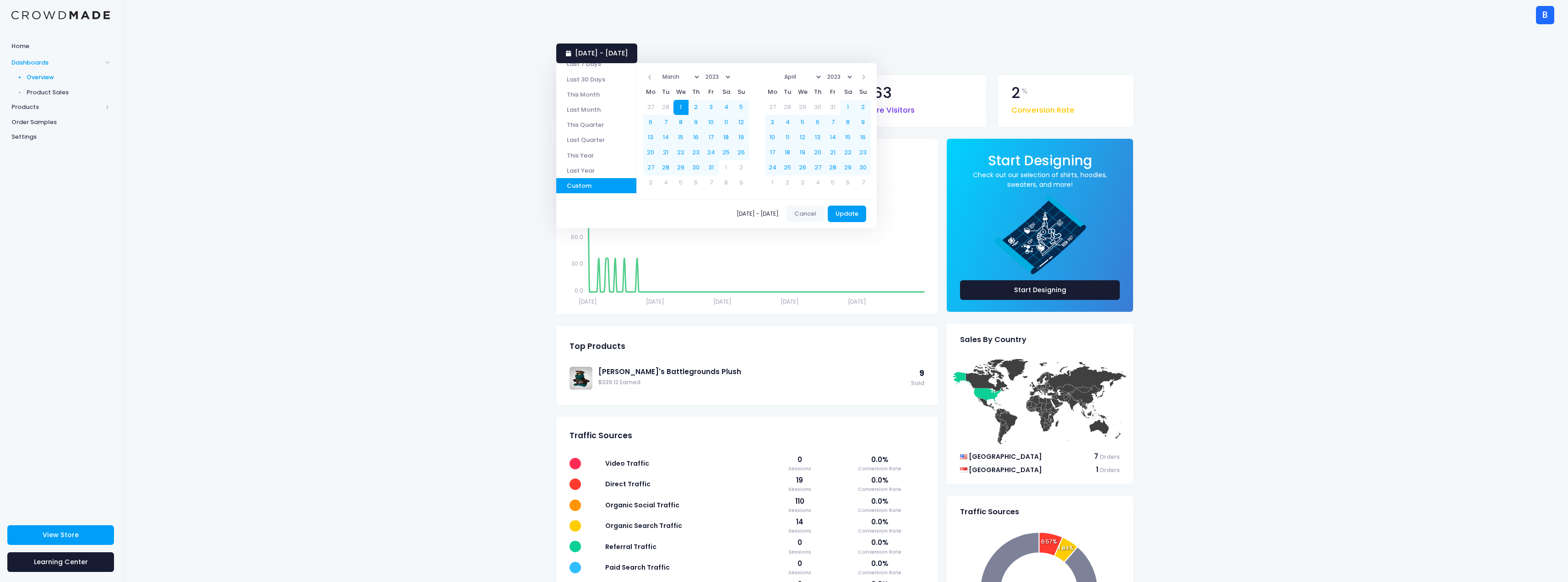
click at [609, 156] on li "This Year" at bounding box center [596, 155] width 80 height 15
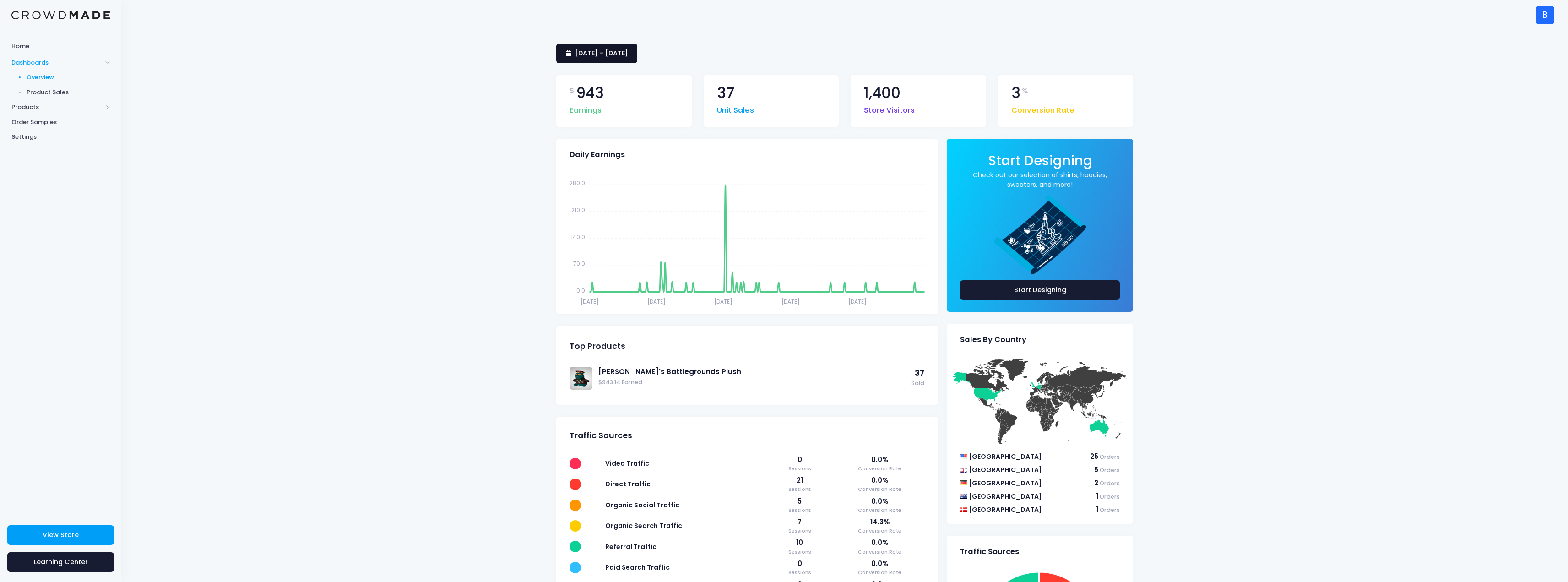
click at [628, 54] on span "[DATE] - [DATE]" at bounding box center [602, 53] width 53 height 9
click at [602, 210] on li "Last Year" at bounding box center [596, 213] width 80 height 15
click at [637, 46] on link "[DATE] - [DATE]" at bounding box center [597, 53] width 81 height 20
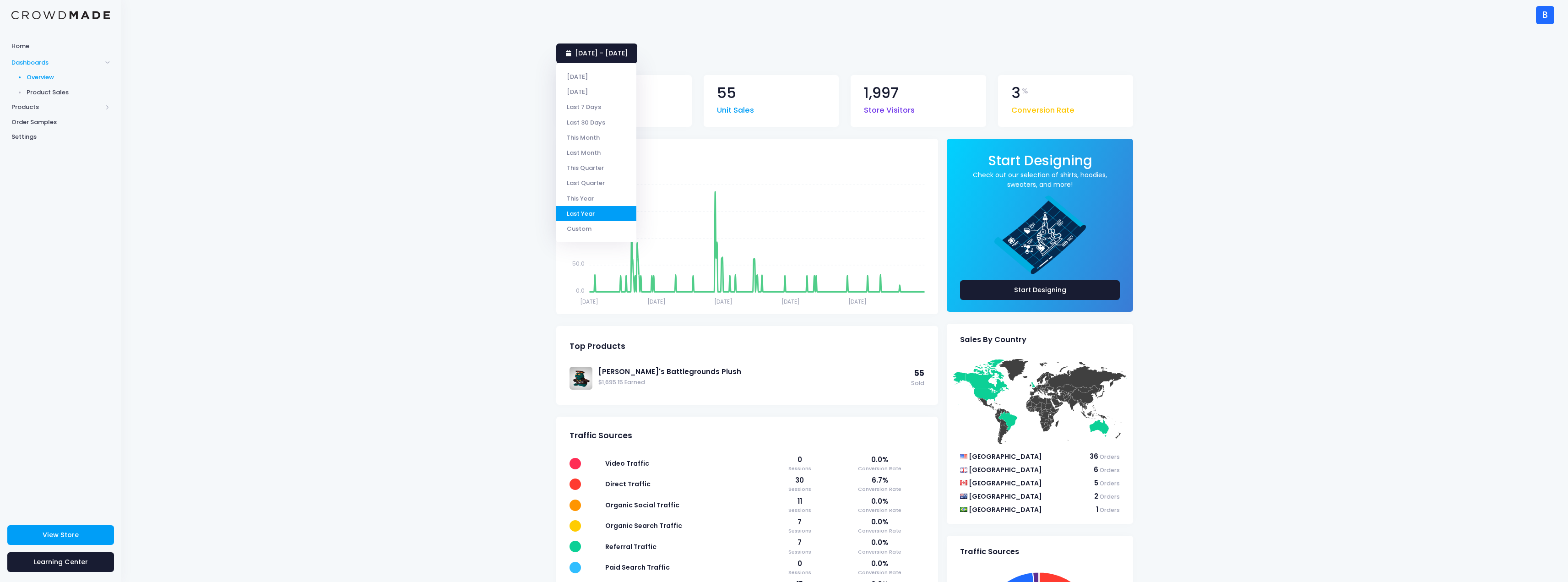
click at [592, 227] on li "Custom" at bounding box center [596, 229] width 80 height 15
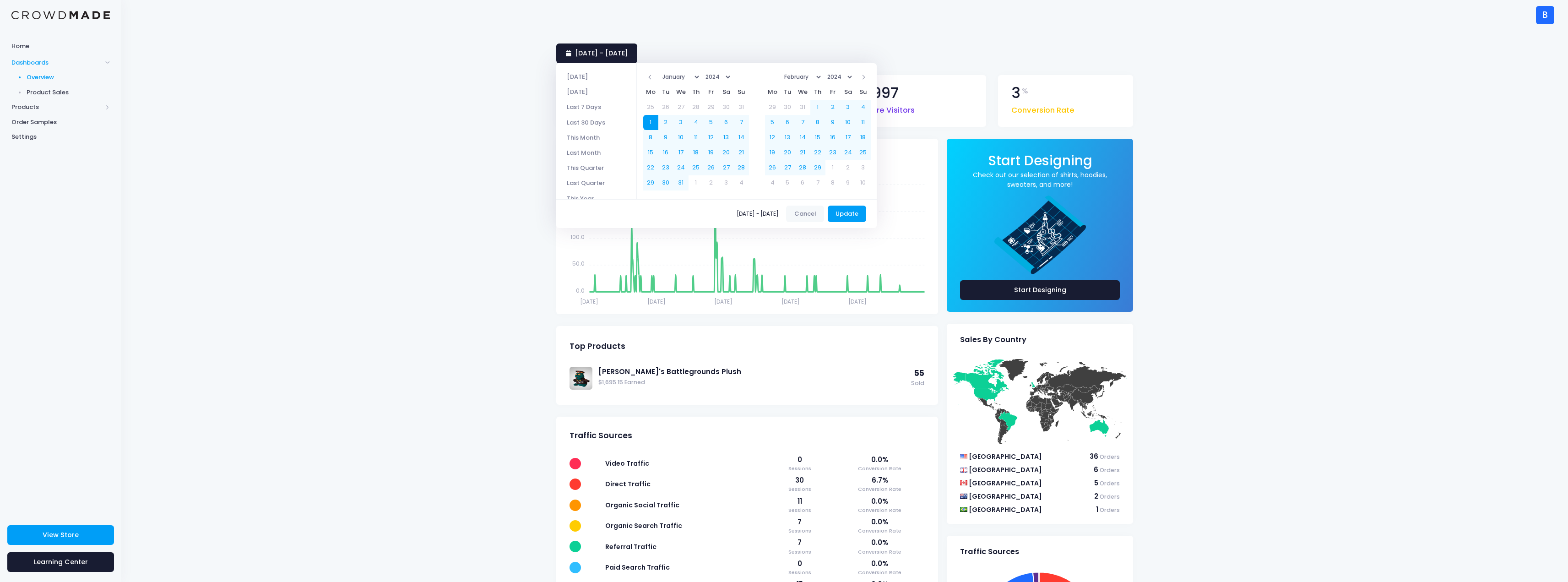
click at [732, 78] on select "1925 1926 1927 1928 1929 1930 1931 1932 1933 1934 1935 1936 1937 1938 1939 1940…" at bounding box center [717, 77] width 30 height 13
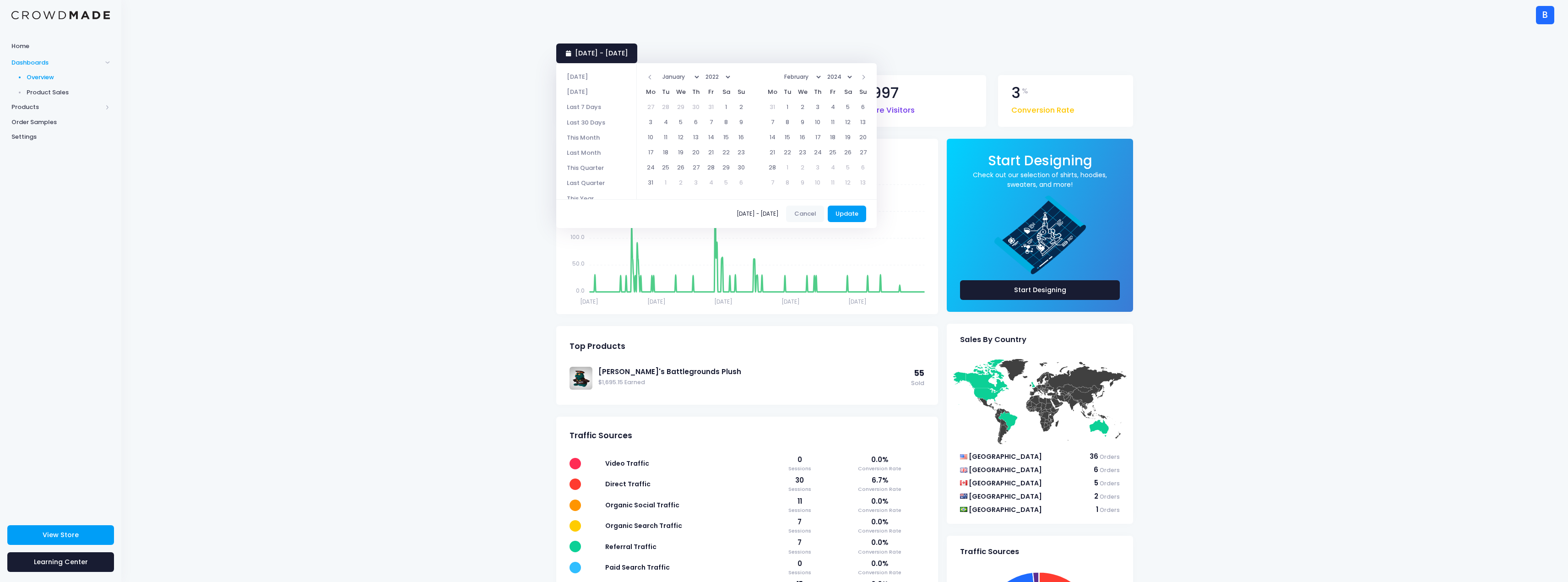
click at [730, 78] on select "1925 1926 1927 1928 1929 1930 1931 1932 1933 1934 1935 1936 1937 1938 1939 1940…" at bounding box center [717, 77] width 30 height 13
click at [699, 76] on select "January February March April May June July August September October November De…" at bounding box center [680, 77] width 42 height 13
click at [819, 76] on select "January February March April May June July August September October November De…" at bounding box center [802, 77] width 42 height 13
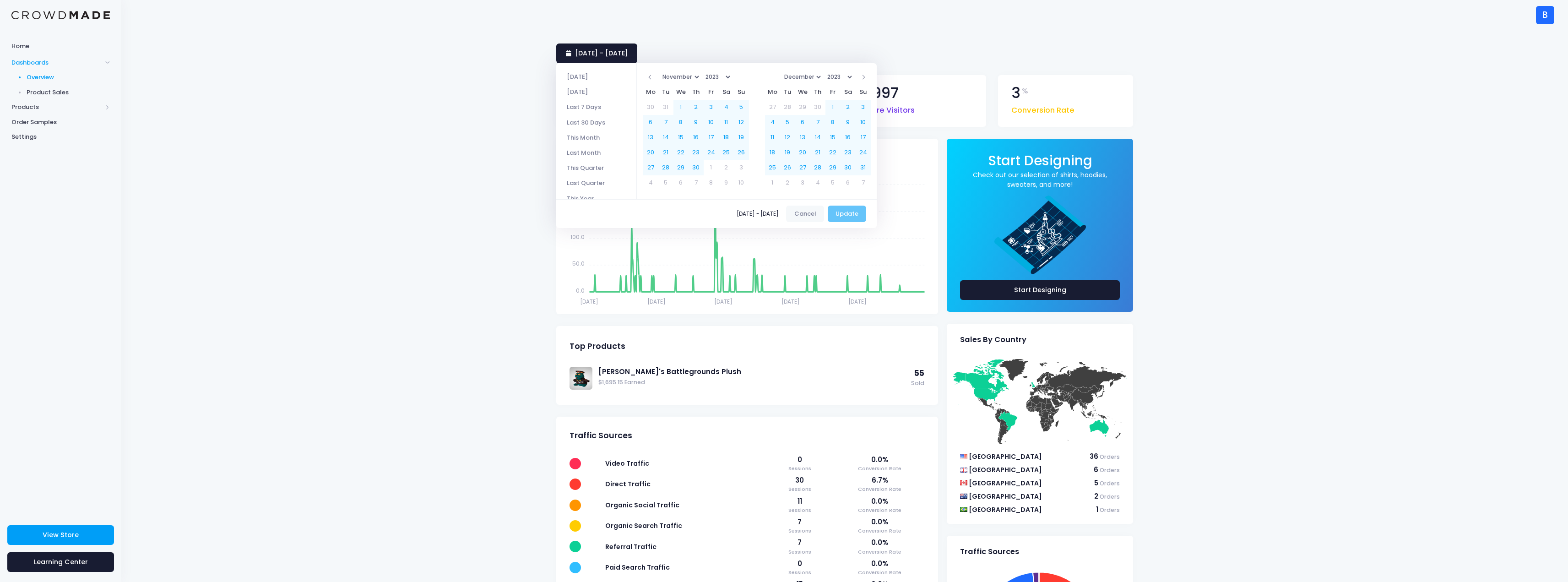
click at [852, 214] on div "01/01/2024 - 12/31/2024 Cancel Update" at bounding box center [716, 213] width 320 height 29
click at [864, 212] on button "Update" at bounding box center [847, 213] width 39 height 17
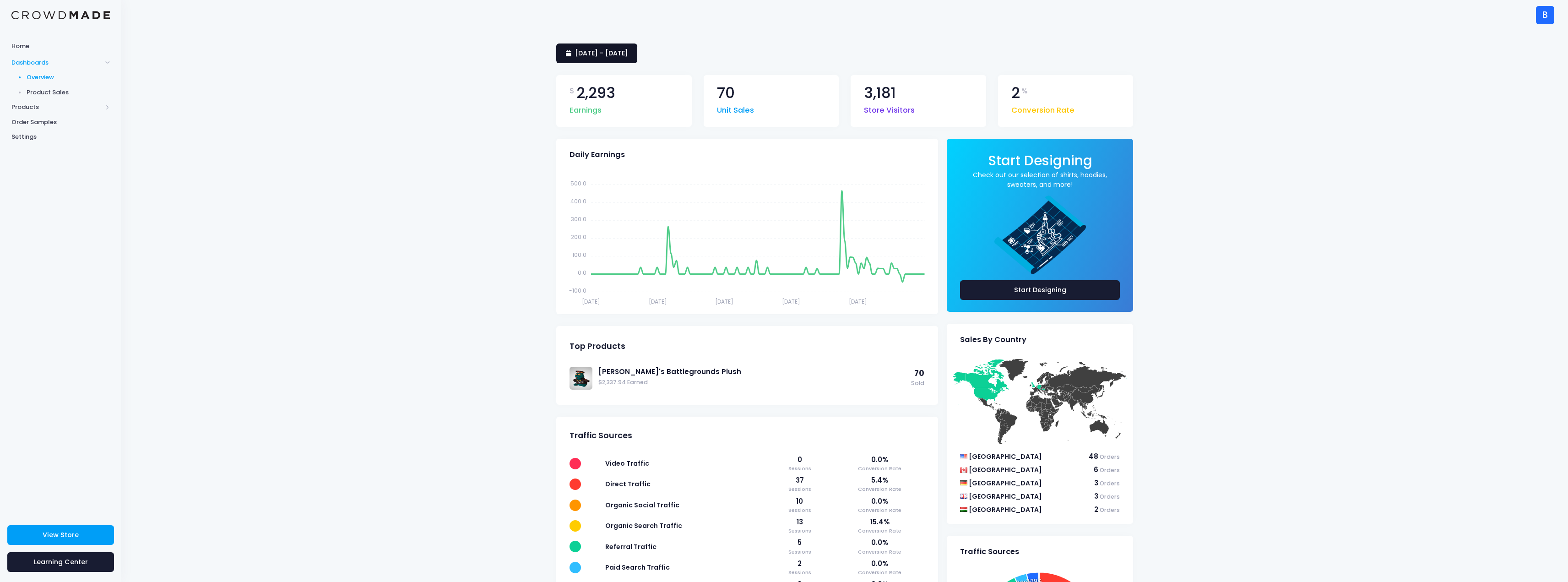
click at [628, 53] on span "[DATE] - [DATE]" at bounding box center [602, 53] width 53 height 9
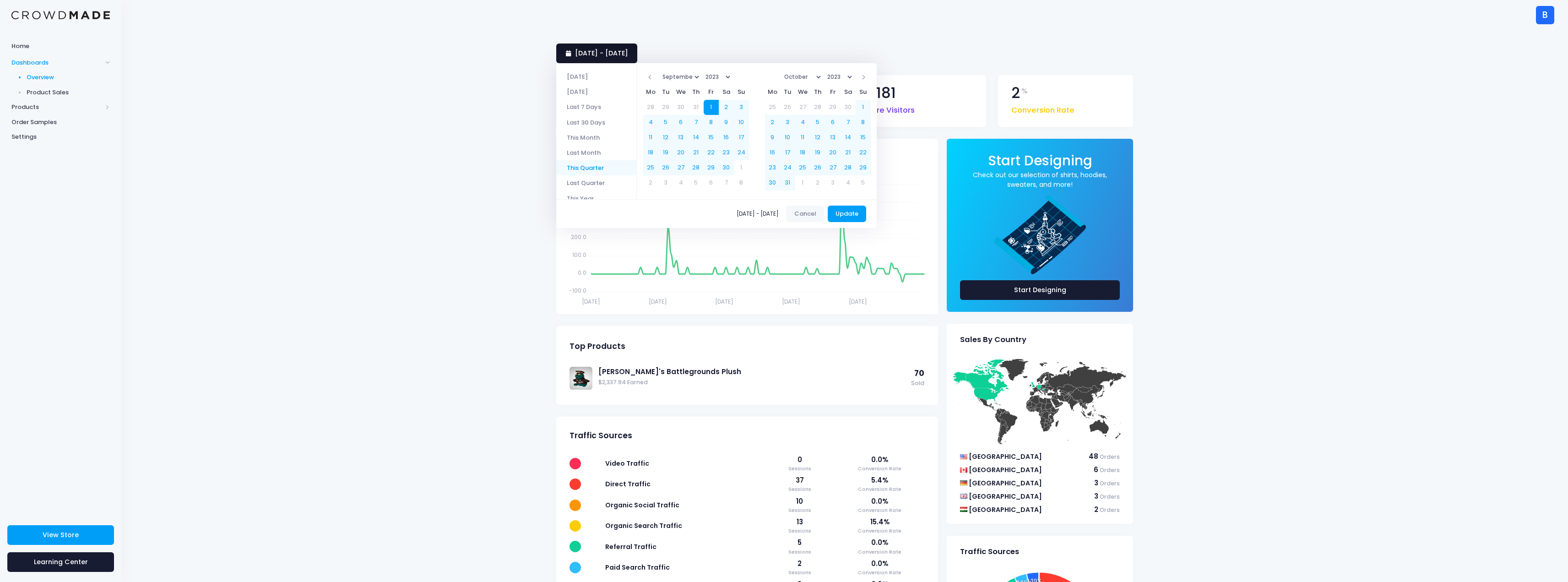
scroll to position [43, 0]
click at [731, 77] on select "1925 1926 1927 1928 1929 1930 1931 1932 1933 1934 1935 1936 1937 1938 1939 1940…" at bounding box center [717, 77] width 30 height 13
click at [822, 76] on select "January February March April May June July August September October November De…" at bounding box center [802, 77] width 42 height 13
click at [852, 78] on select "2022 2023 2024 2025" at bounding box center [839, 77] width 30 height 13
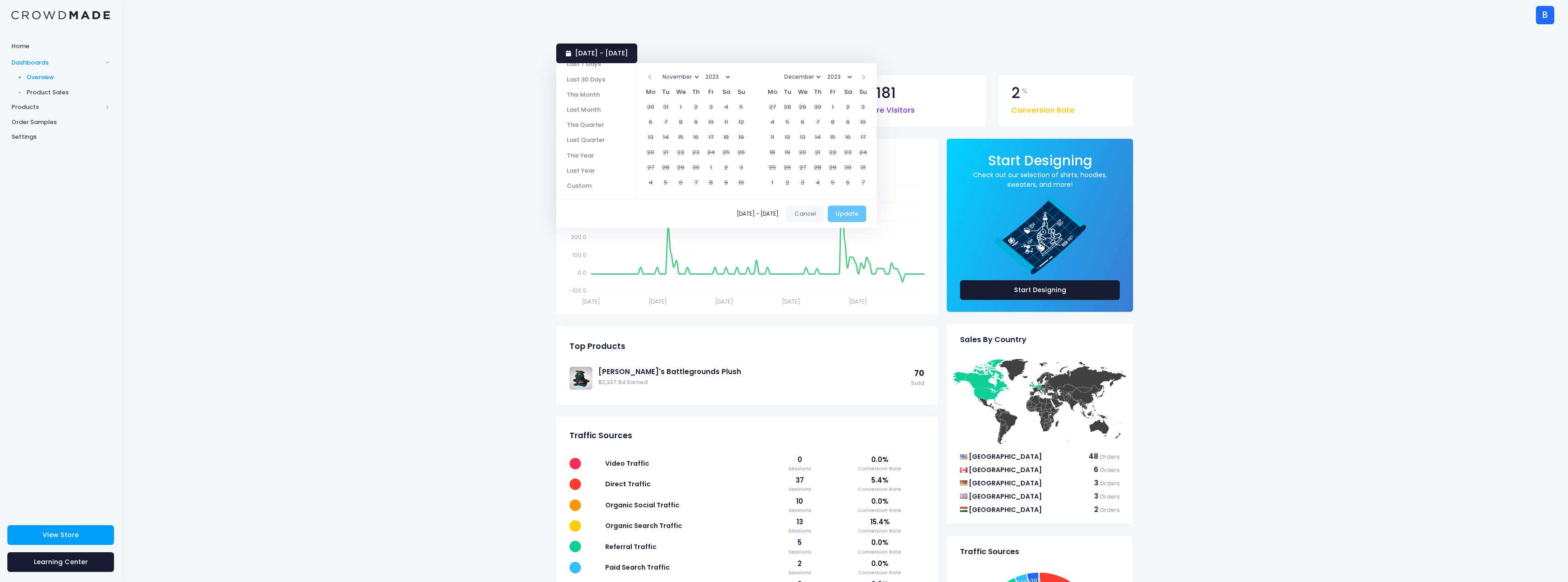
click at [846, 78] on select "2022 2023 2024 2025" at bounding box center [839, 77] width 30 height 13
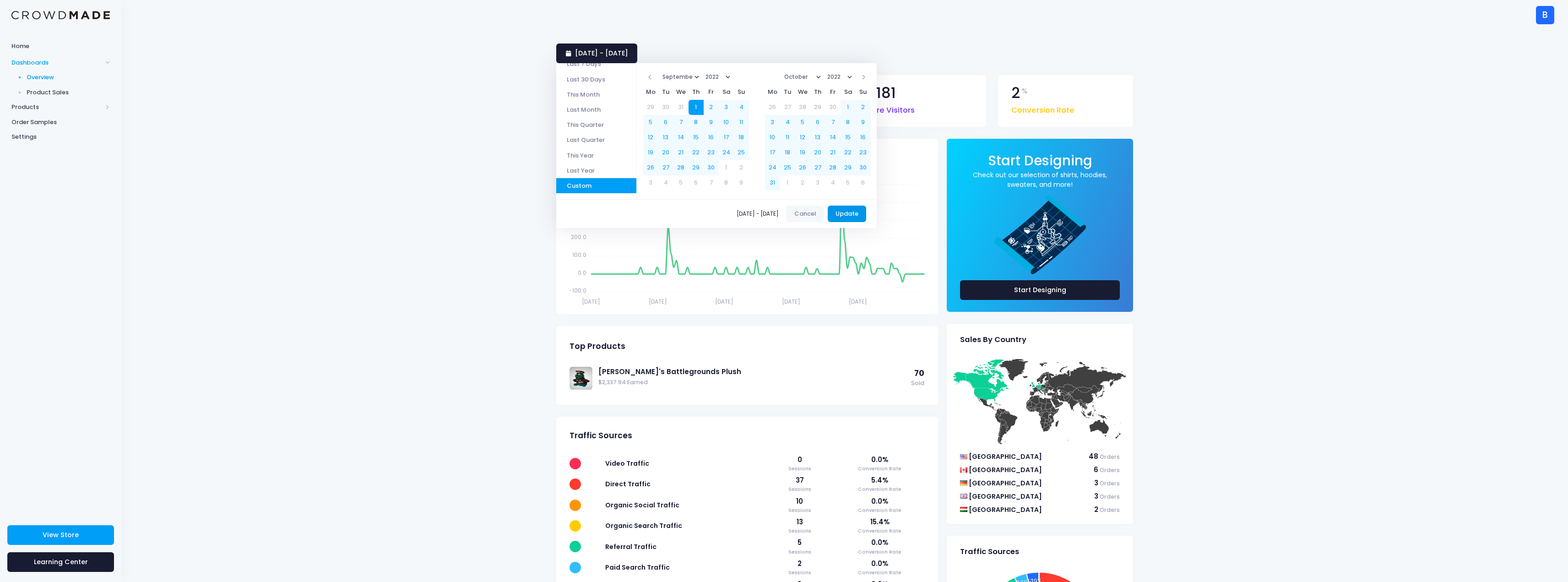
click at [860, 211] on button "Update" at bounding box center [847, 213] width 39 height 17
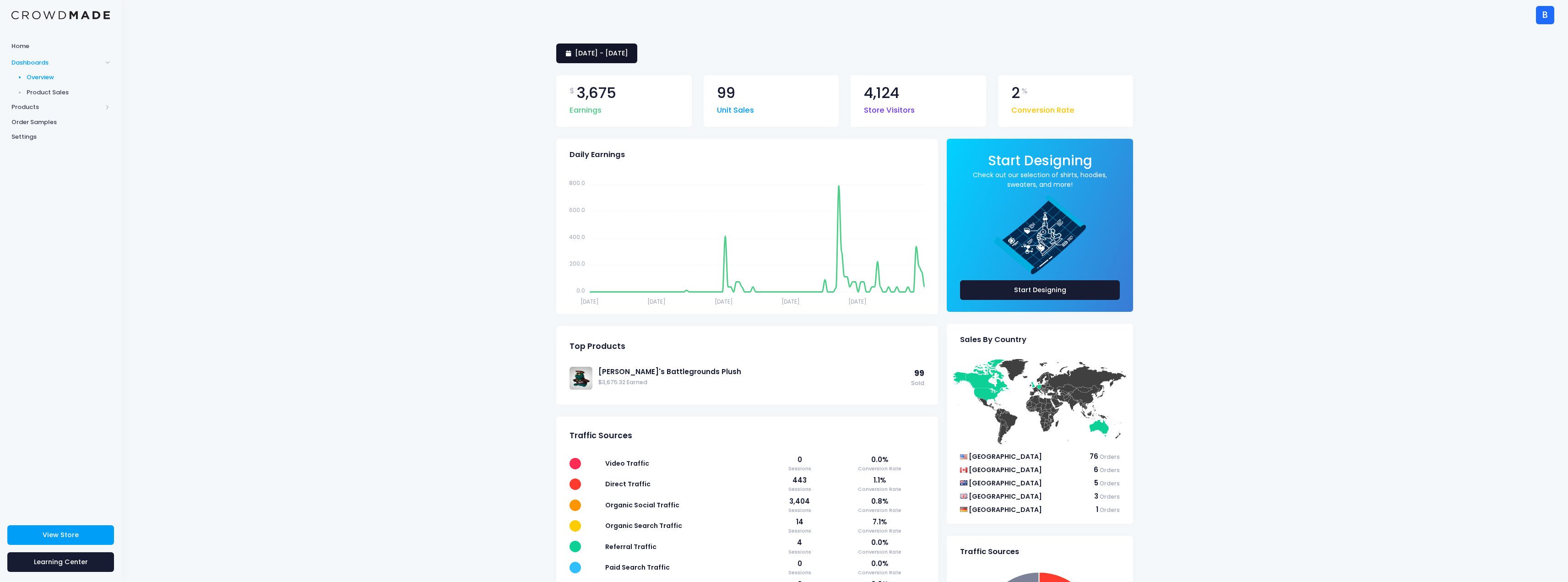
click at [628, 57] on span "[DATE] - [DATE]" at bounding box center [602, 53] width 53 height 9
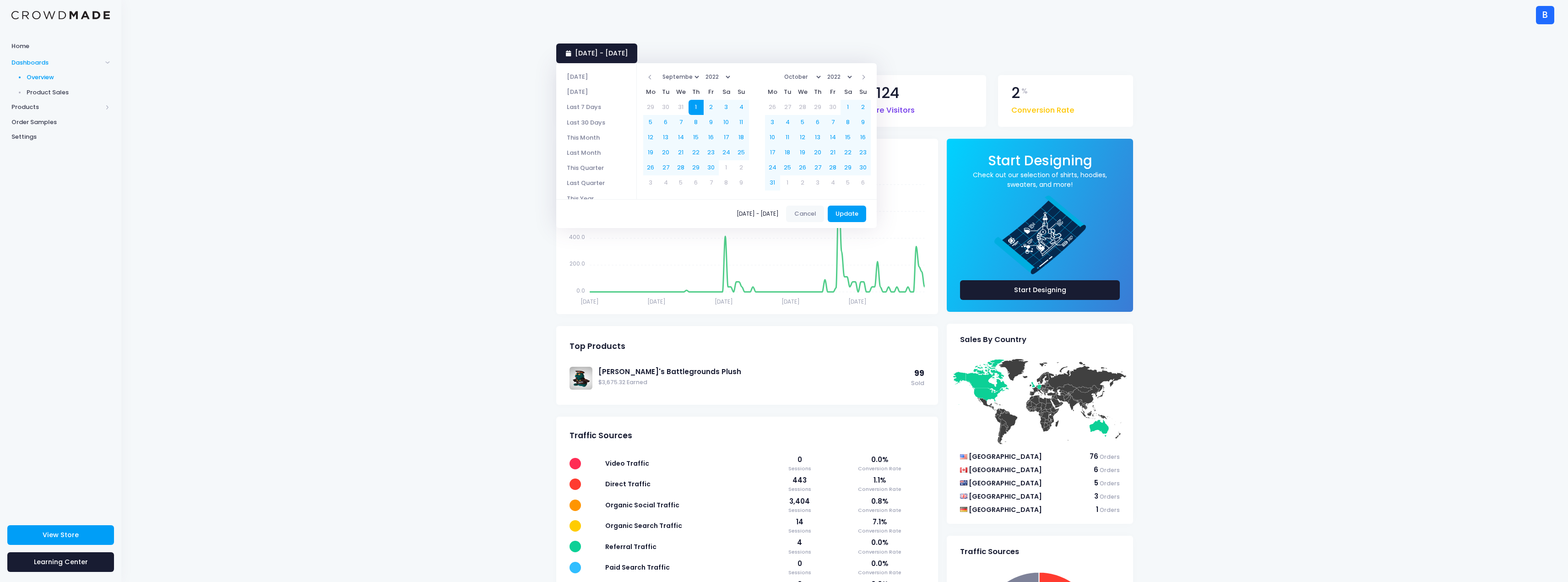
click at [701, 76] on select "January February March April May June July August September October November De…" at bounding box center [680, 77] width 42 height 13
click at [820, 74] on select "January February March April May June July August September October November De…" at bounding box center [802, 77] width 42 height 13
click at [854, 215] on button "Update" at bounding box center [847, 213] width 39 height 17
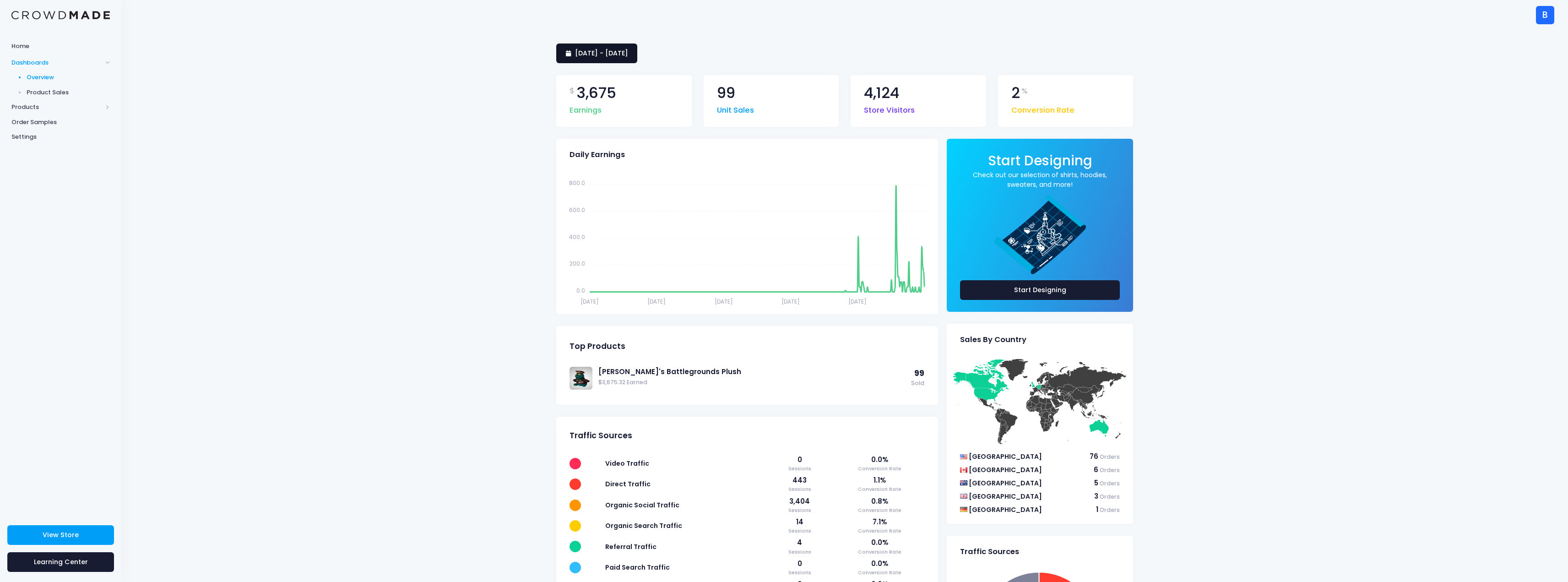
click at [637, 61] on link "[DATE] - [DATE]" at bounding box center [597, 53] width 81 height 20
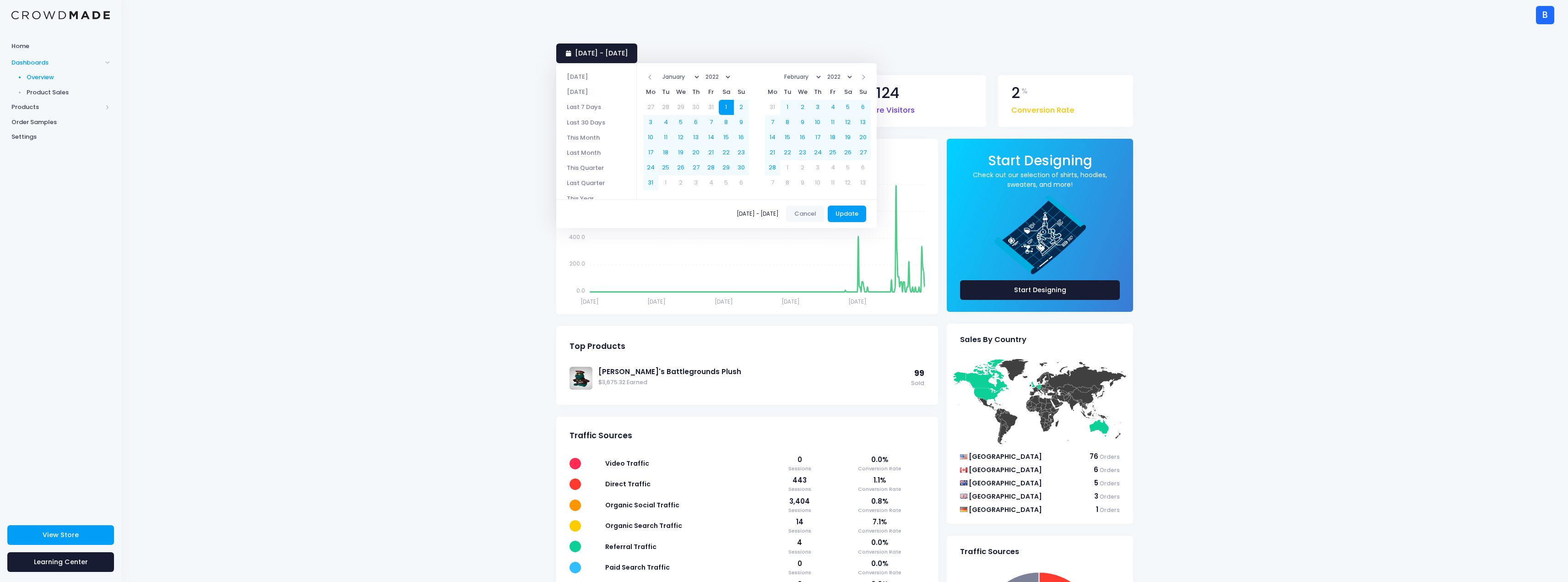
click at [701, 78] on select "January February March April May June July August September October November De…" at bounding box center [680, 77] width 42 height 13
drag, startPoint x: 699, startPoint y: 78, endPoint x: 756, endPoint y: 81, distance: 57.1
click at [699, 77] on select "January February March April May June July August September October November De…" at bounding box center [680, 77] width 42 height 13
click at [732, 76] on select "1925 1926 1927 1928 1929 1930 1931 1932 1933 1934 1935 1936 1937 1938 1939 1940…" at bounding box center [717, 77] width 30 height 13
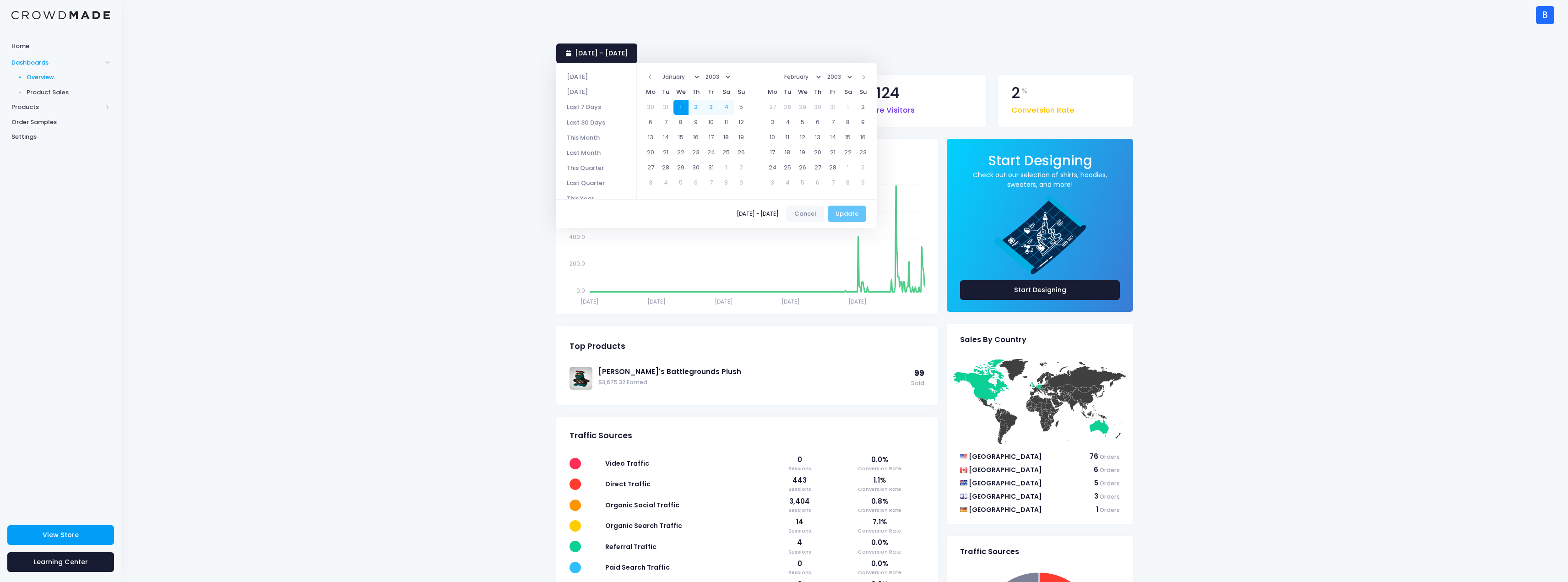
click at [823, 79] on select "January February March April May June July August September October November De…" at bounding box center [802, 77] width 42 height 13
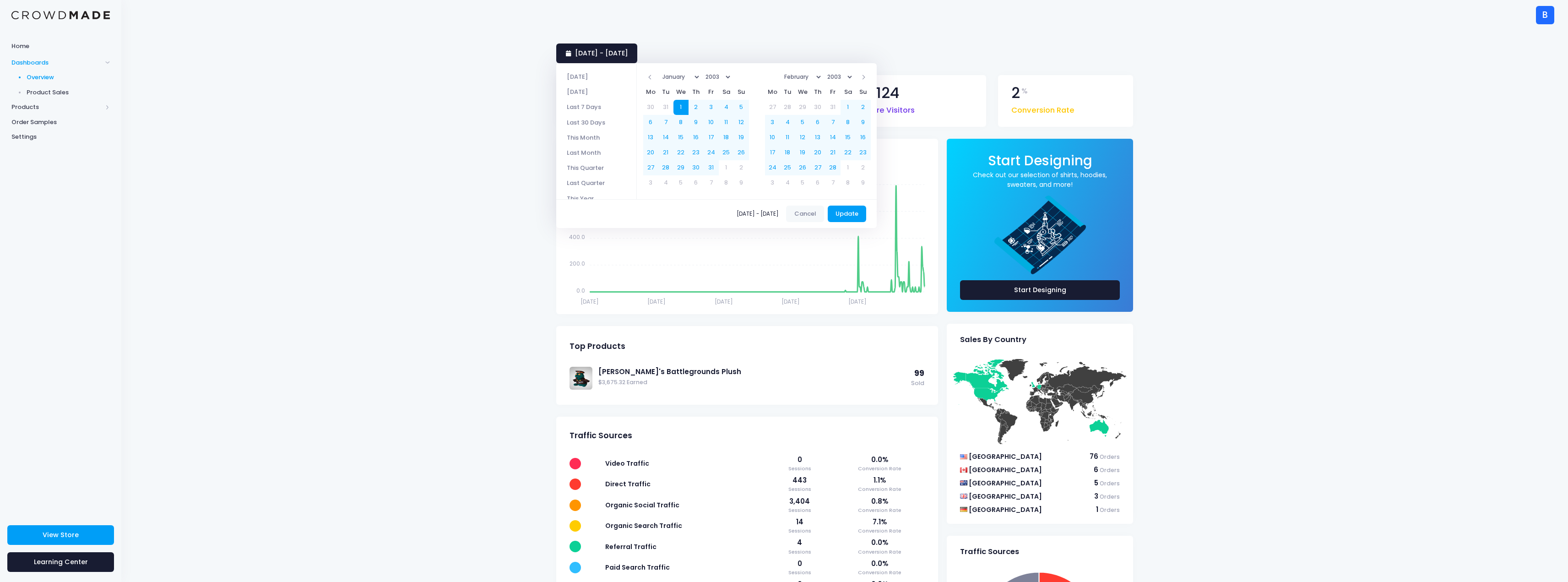
click at [823, 75] on select "January February March April May June July August September October November De…" at bounding box center [802, 77] width 42 height 13
click at [848, 210] on button "Update" at bounding box center [847, 213] width 39 height 17
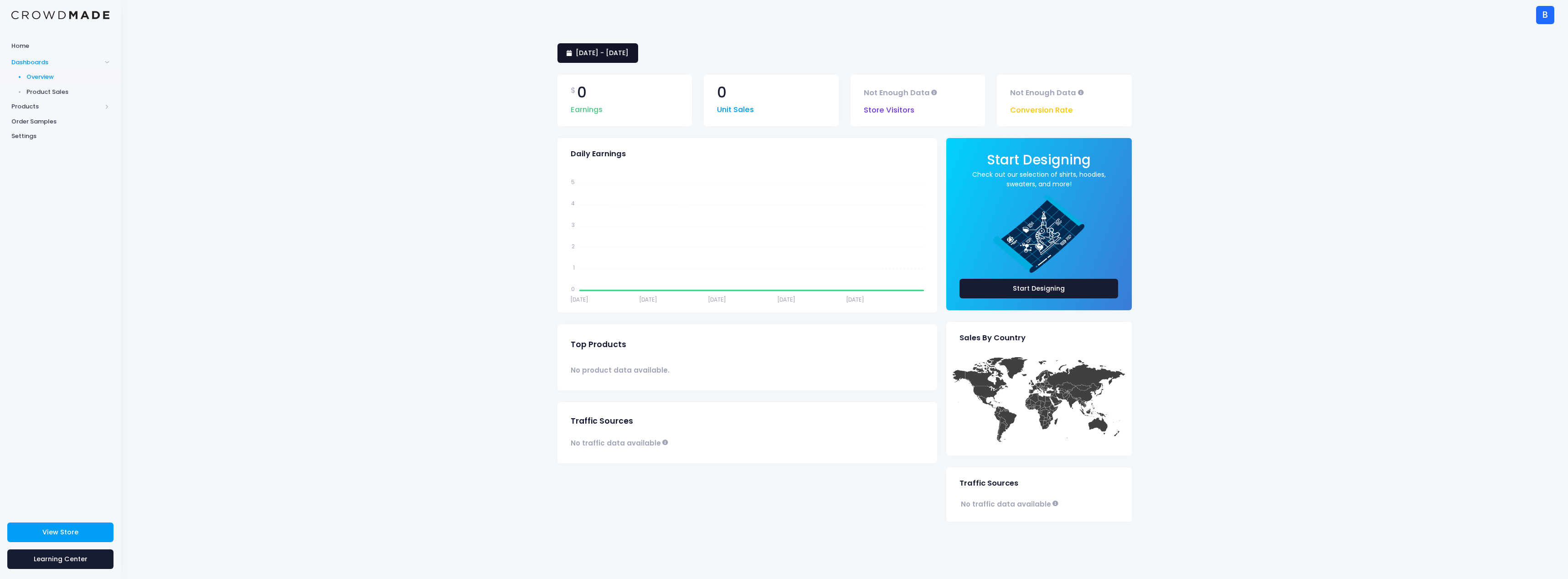
click at [599, 56] on span "[DATE] - [DATE]" at bounding box center [602, 52] width 53 height 9
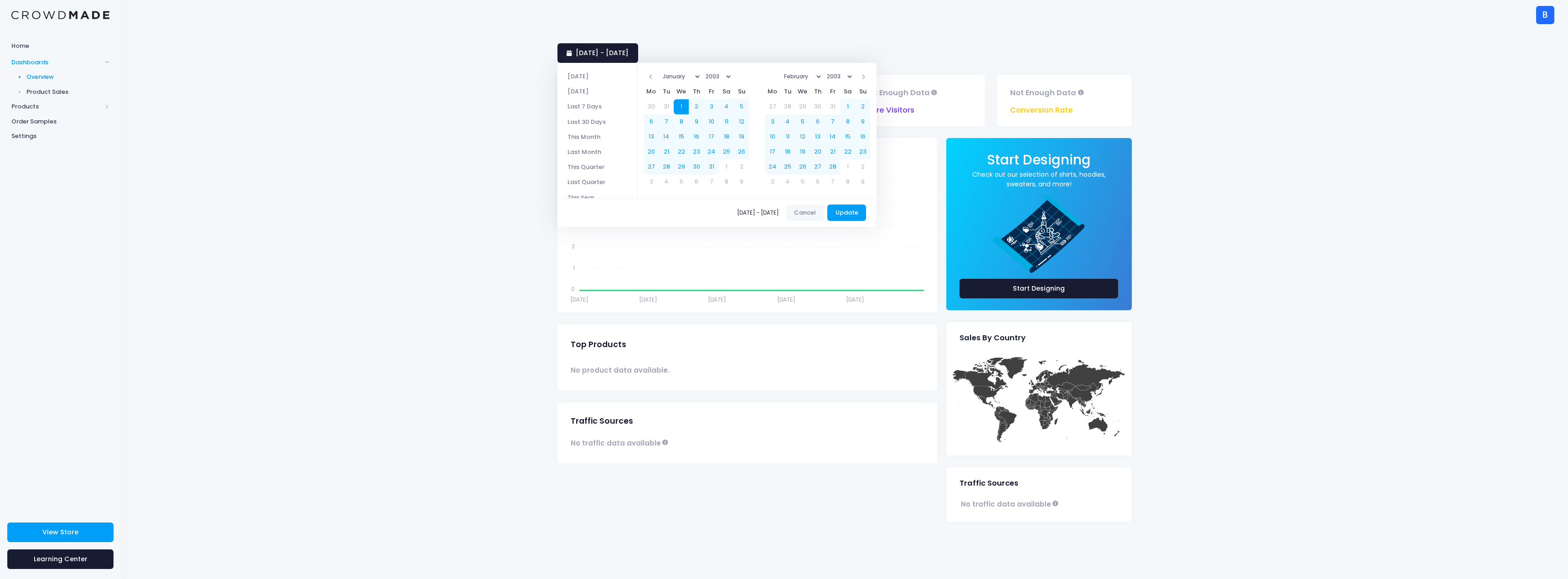
click at [732, 78] on select "1925 1926 1927 1928 1929 1930 1931 1932 1933 1934 1935 1936 1937 1938 1939 1940…" at bounding box center [718, 77] width 30 height 13
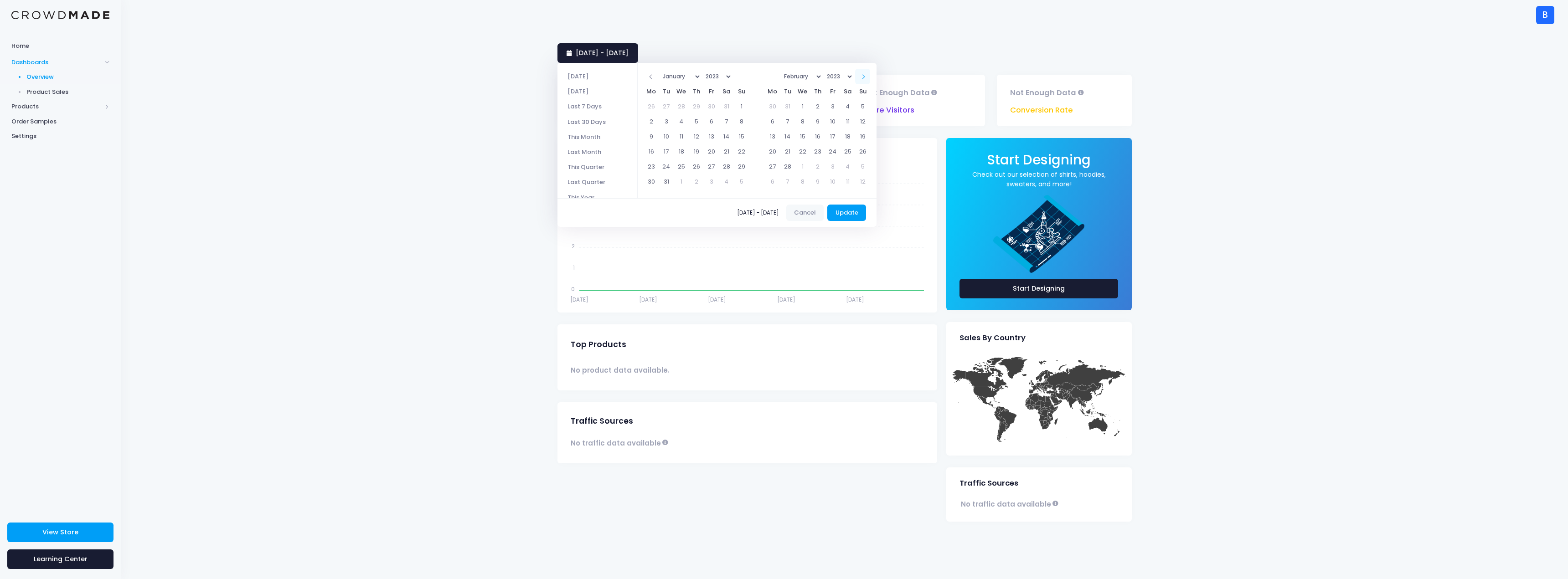
click at [865, 77] on span at bounding box center [862, 77] width 4 height 4
click at [658, 74] on th at bounding box center [651, 76] width 15 height 15
click at [870, 78] on th at bounding box center [863, 76] width 15 height 15
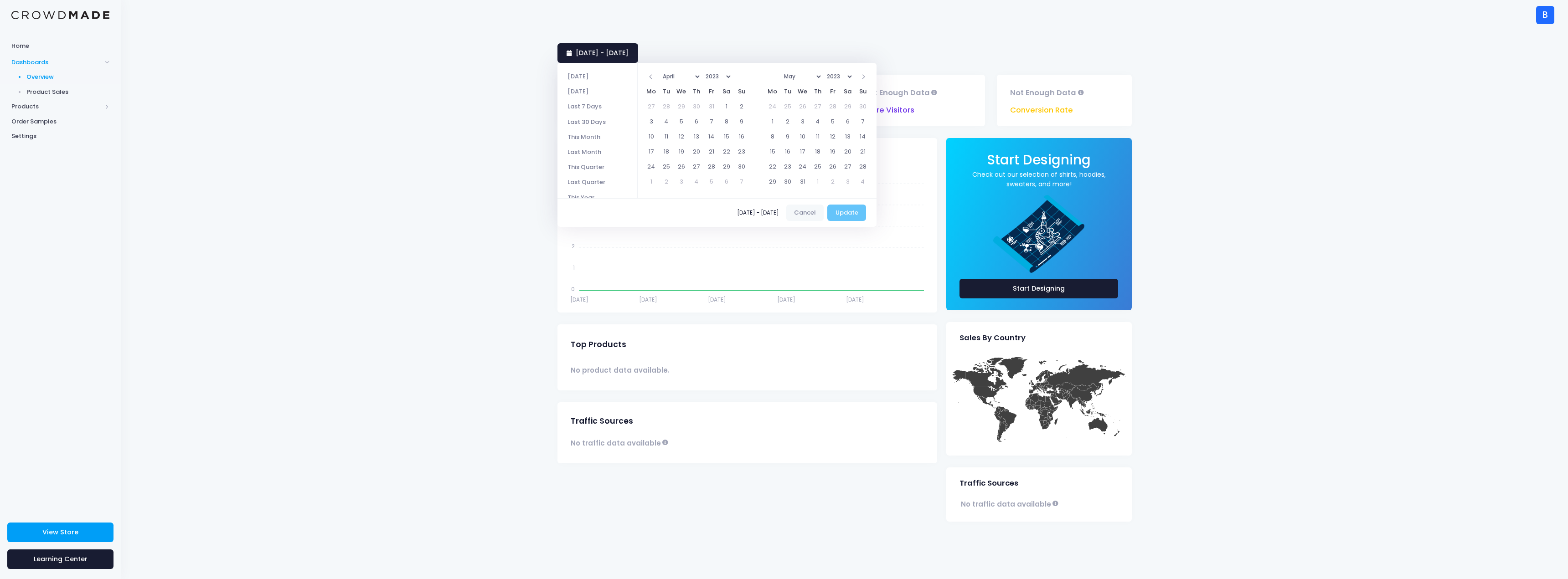
click at [870, 78] on th at bounding box center [863, 76] width 15 height 15
click at [865, 76] on span at bounding box center [862, 77] width 4 height 4
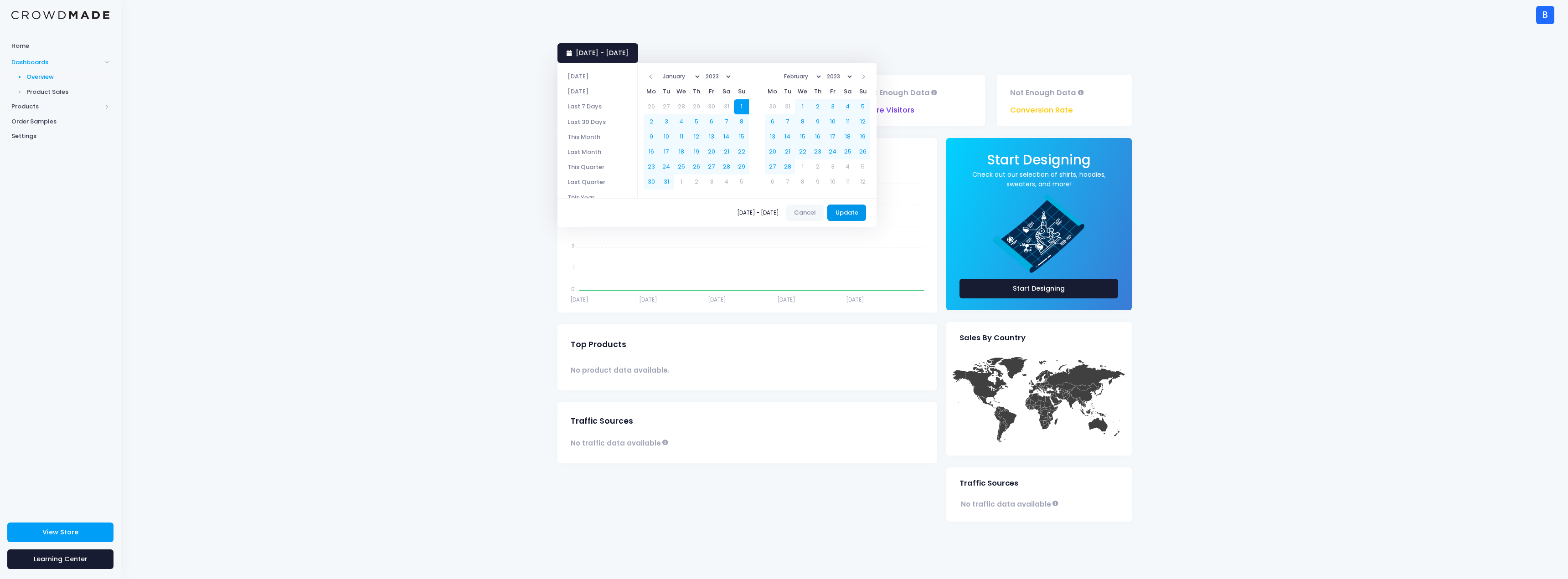
click at [847, 216] on button "Update" at bounding box center [847, 212] width 39 height 16
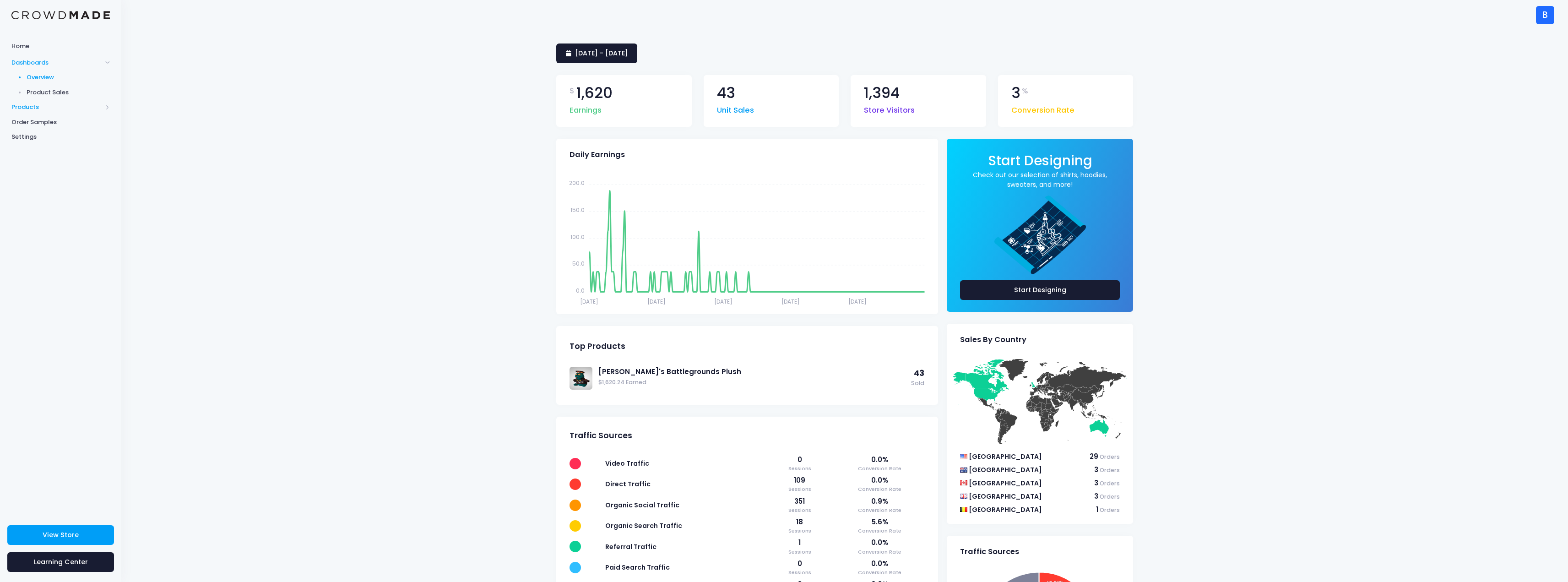
click at [39, 105] on span "Products" at bounding box center [57, 107] width 90 height 9
click at [54, 90] on span "Product Builder" at bounding box center [68, 92] width 84 height 9
click at [642, 370] on link "[PERSON_NAME]'s Battlegrounds Plush" at bounding box center [753, 372] width 308 height 10
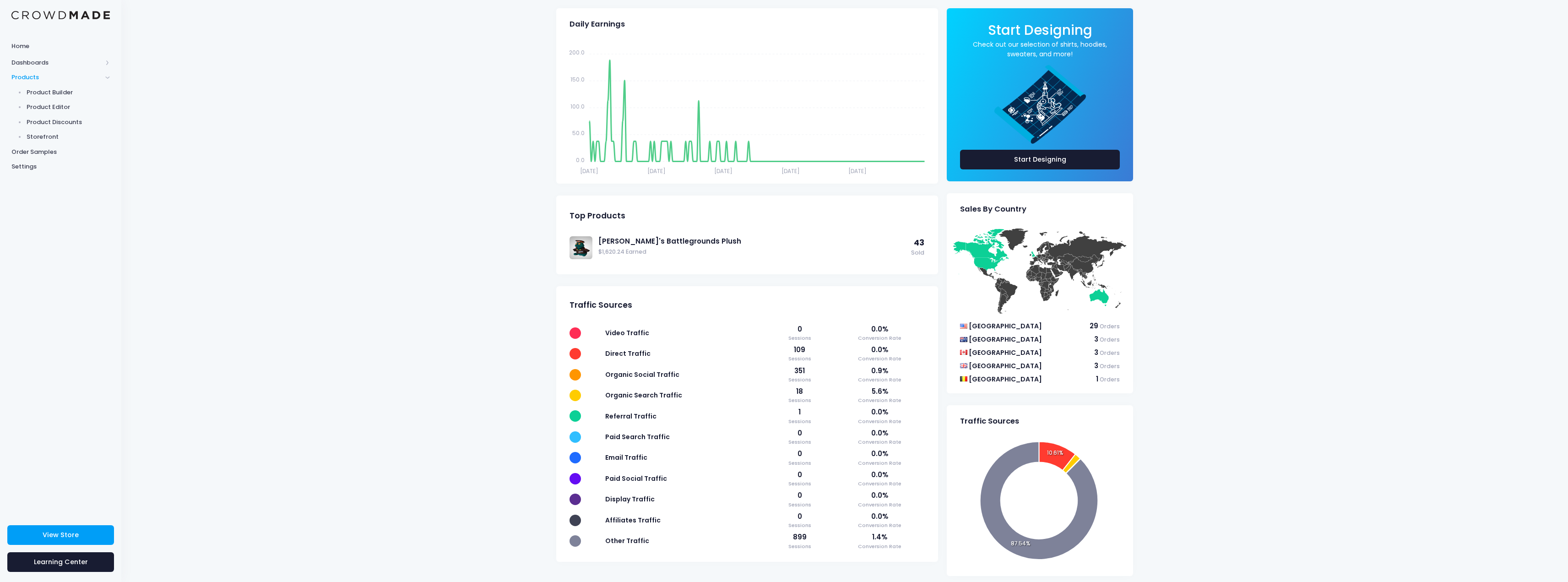
scroll to position [143, 0]
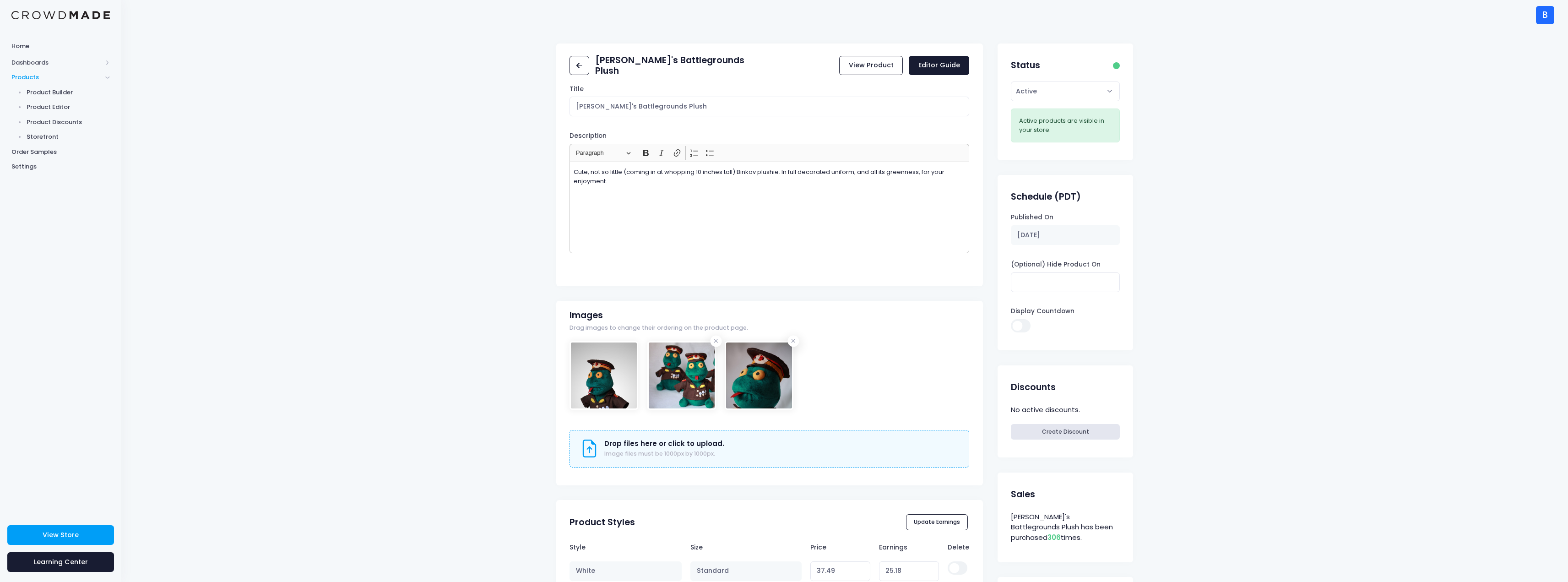
click at [1549, 10] on div "B" at bounding box center [1545, 15] width 18 height 18
click at [1472, 157] on link "Sign Out" at bounding box center [1485, 165] width 123 height 17
